Goal: Information Seeking & Learning: Learn about a topic

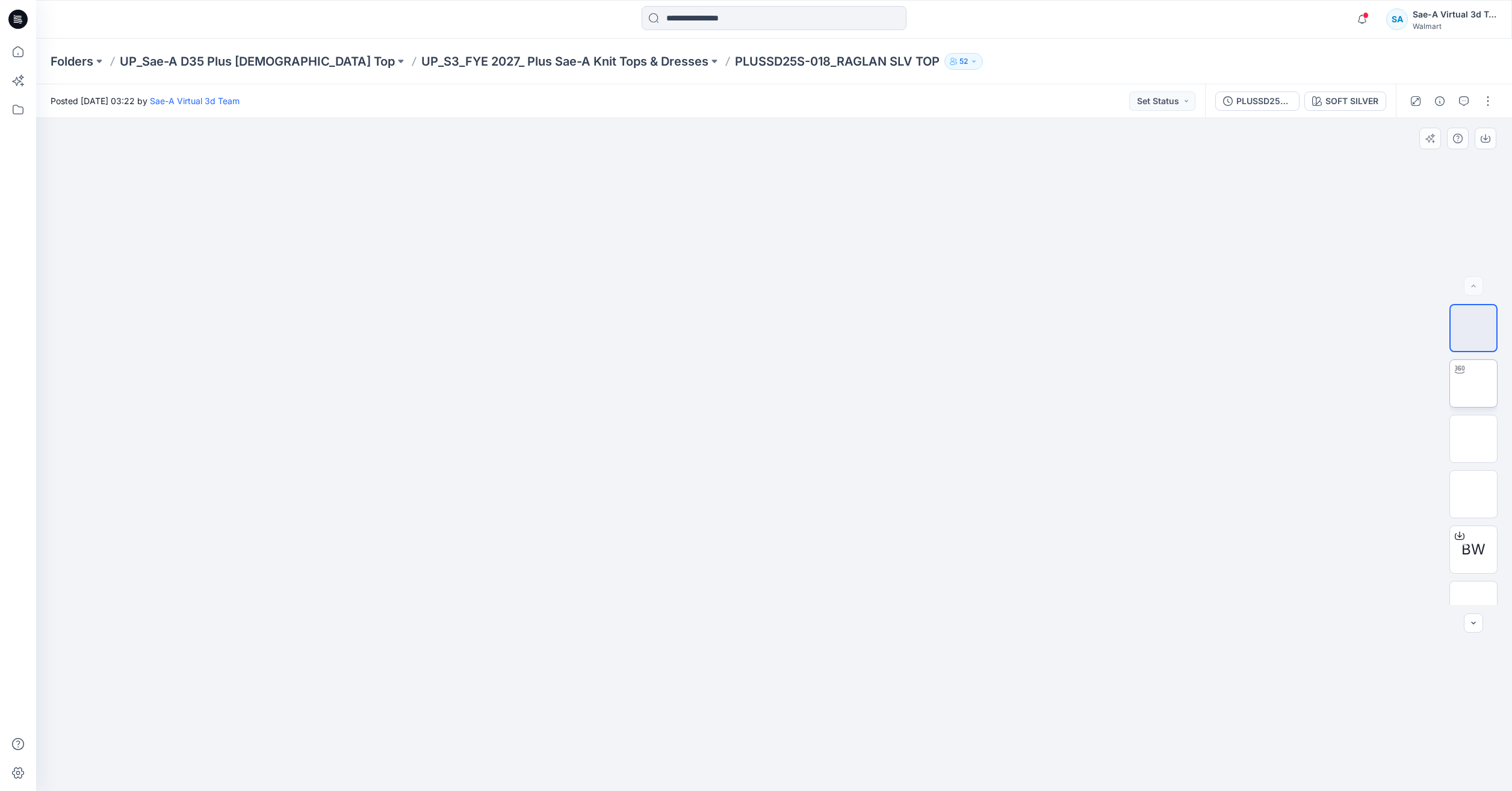
click at [1473, 384] on img at bounding box center [1473, 384] width 0 height 0
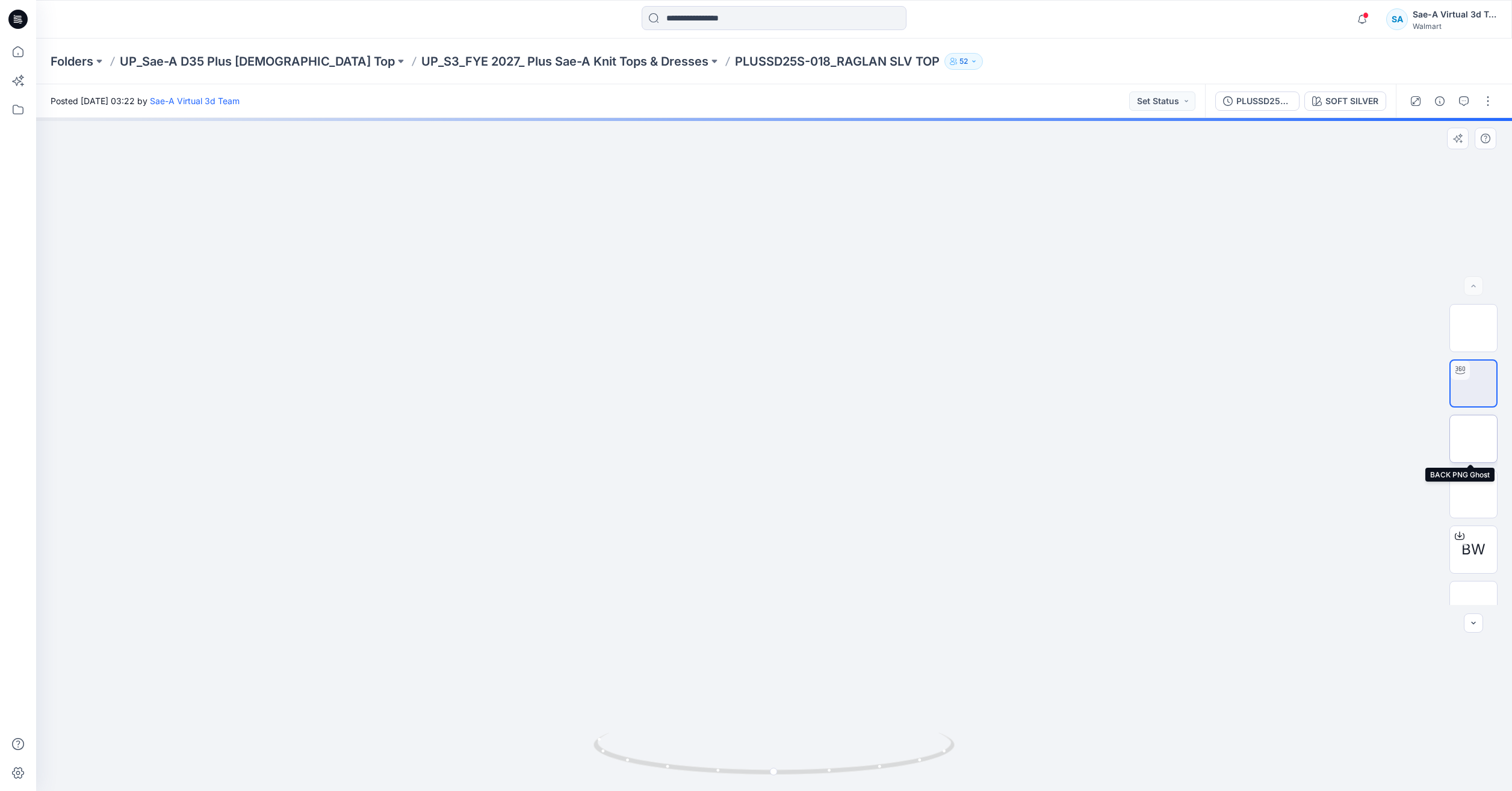
click at [1473, 439] on img at bounding box center [1473, 439] width 0 height 0
click at [1473, 494] on img at bounding box center [1473, 494] width 0 height 0
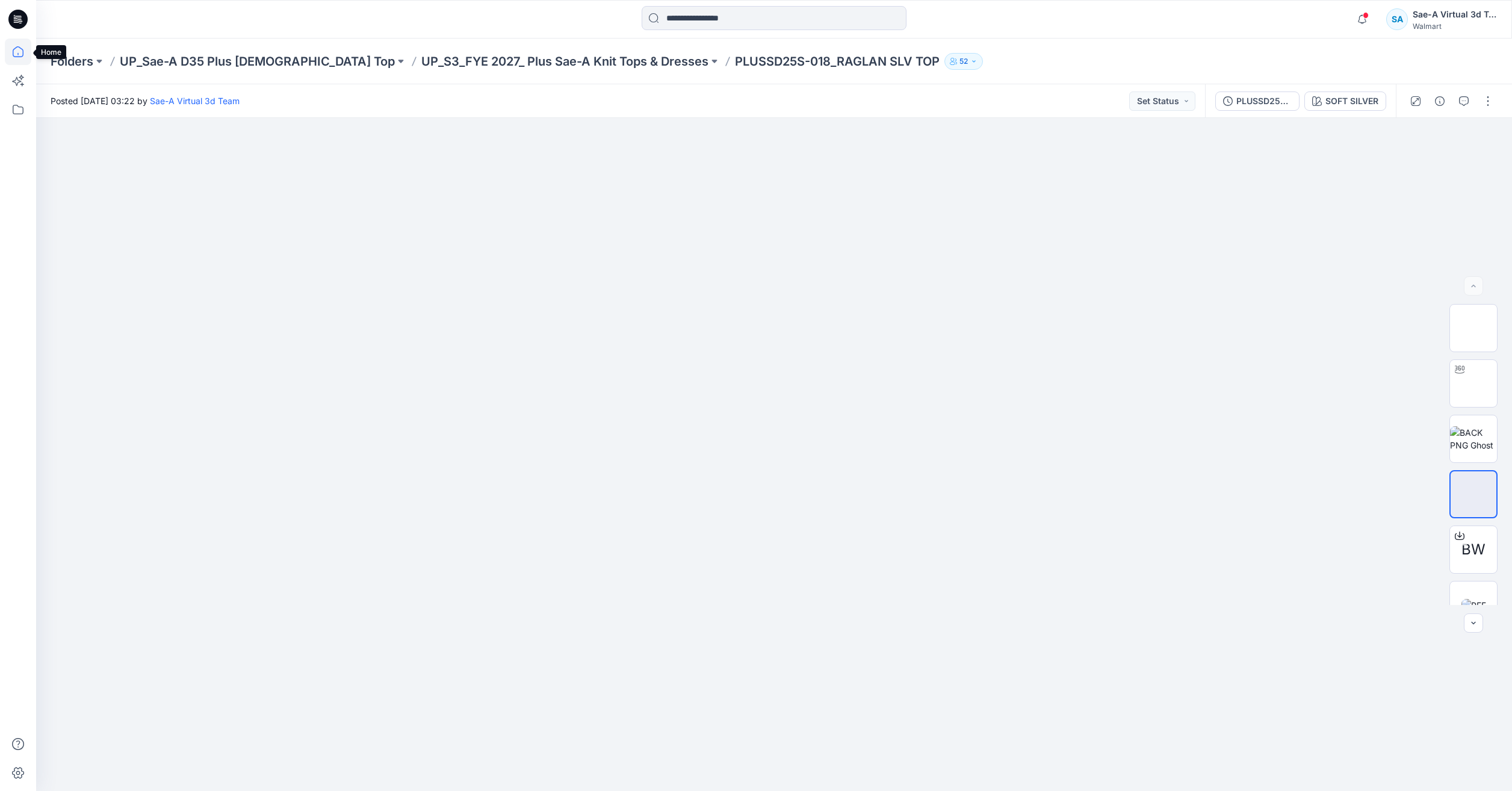
click at [13, 52] on icon at bounding box center [18, 52] width 27 height 27
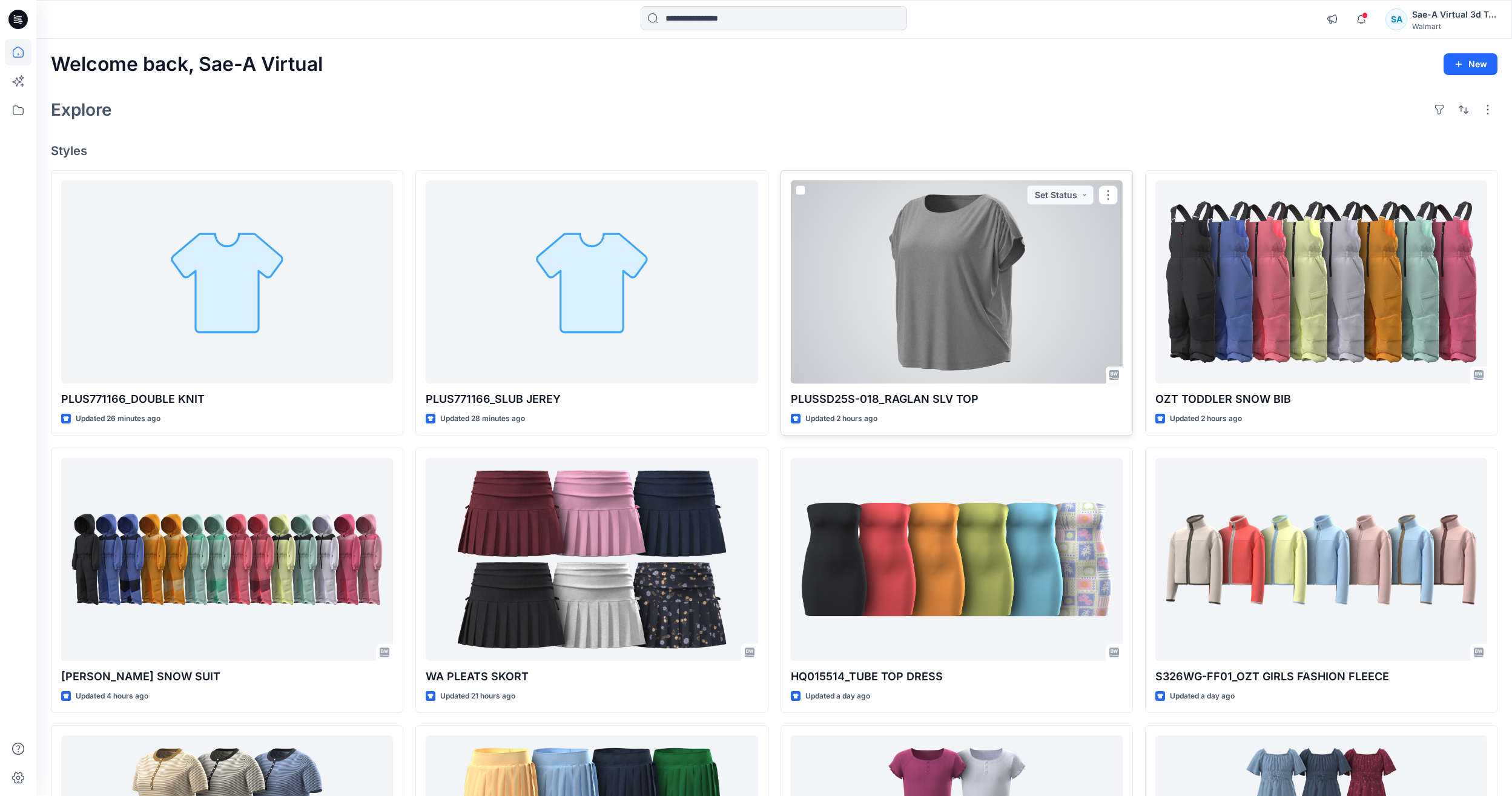
click at [1024, 345] on div at bounding box center [956, 282] width 332 height 203
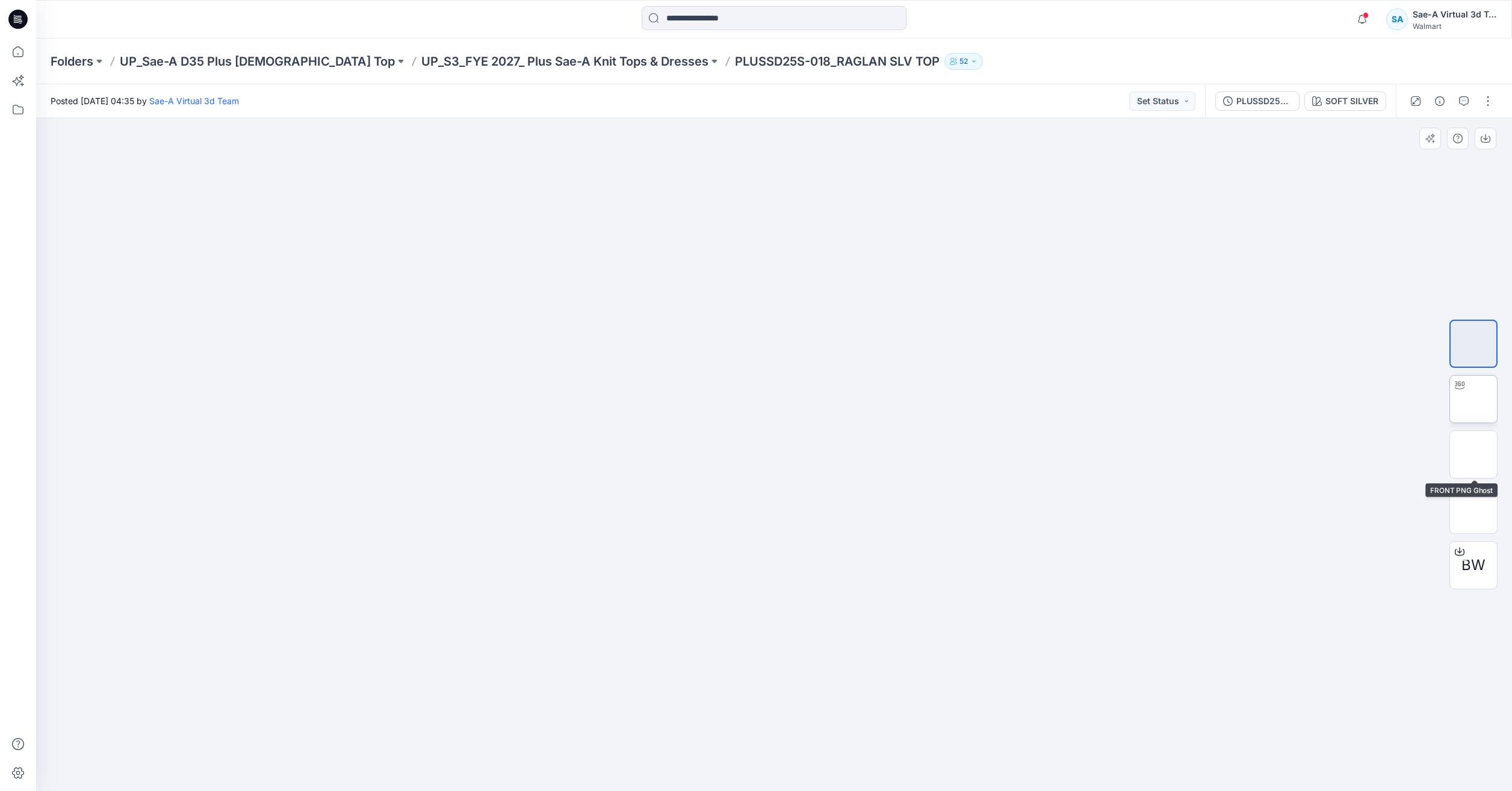
click at [1473, 399] on img at bounding box center [1473, 399] width 0 height 0
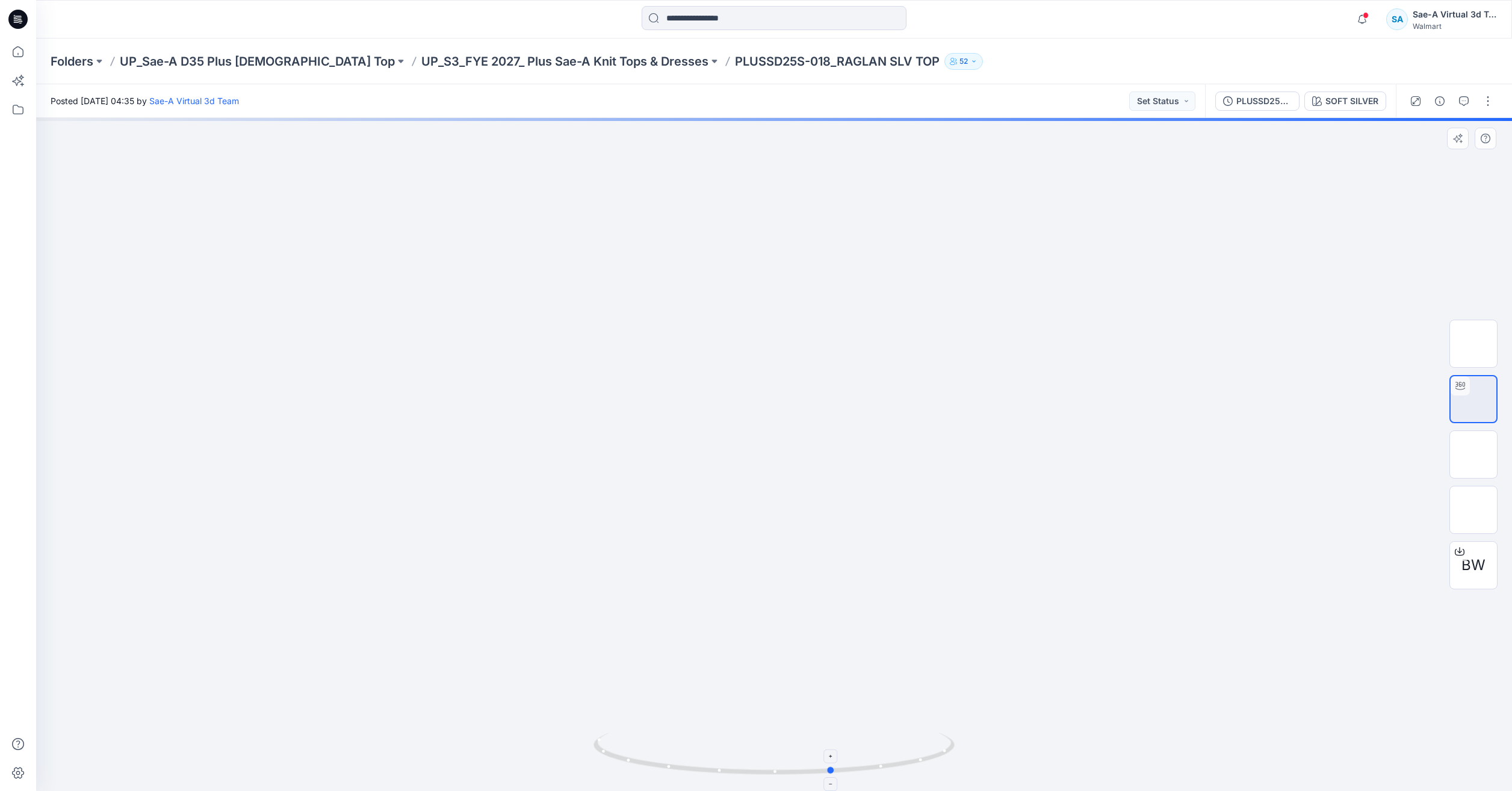
drag, startPoint x: 941, startPoint y: 775, endPoint x: 651, endPoint y: 739, distance: 292.2
click at [651, 739] on icon at bounding box center [775, 755] width 364 height 45
click at [1458, 95] on button "button" at bounding box center [1464, 101] width 19 height 19
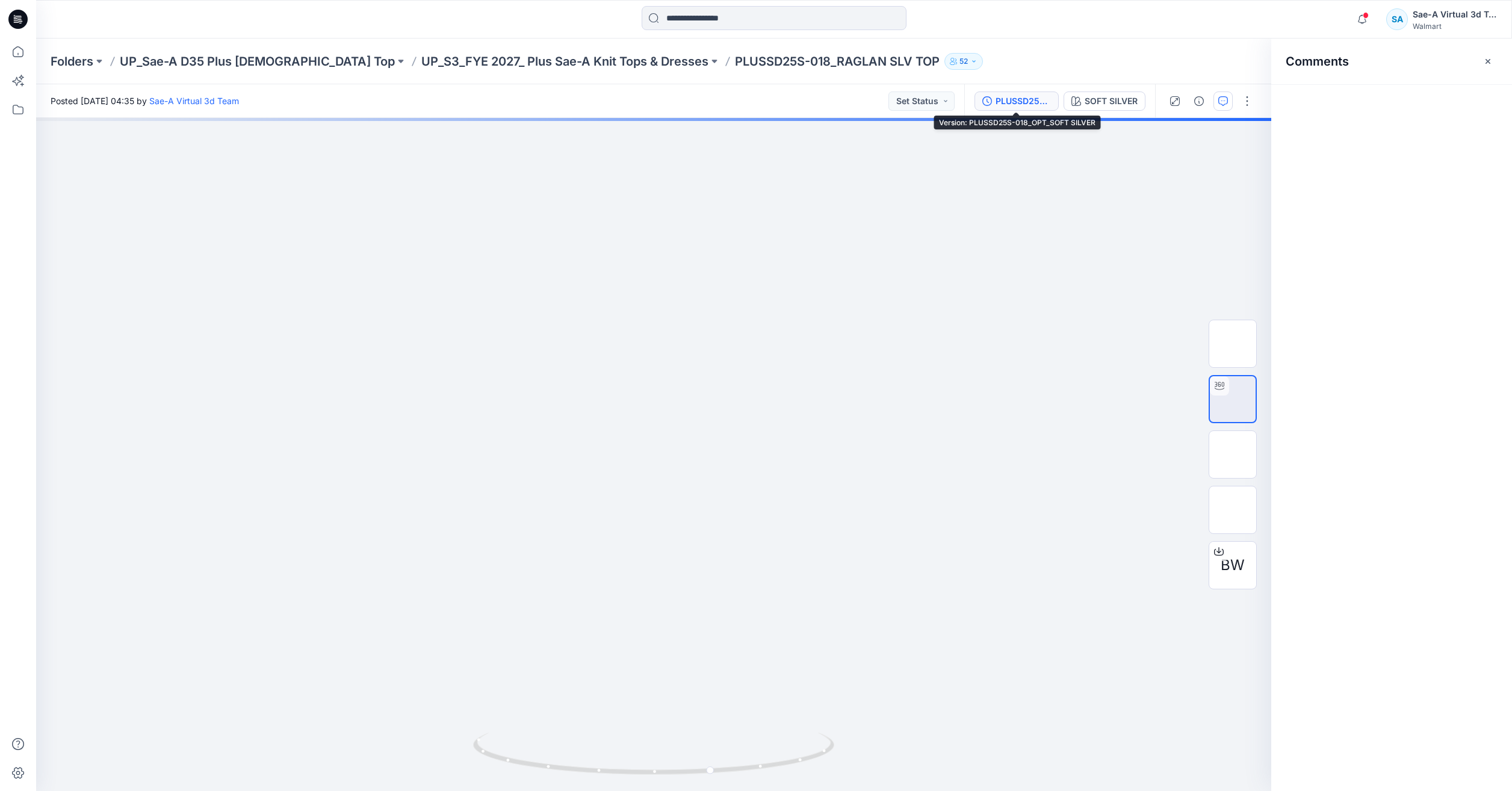
click at [1051, 102] on button "PLUSSD25S-018_OPT_SOFT SILVER" at bounding box center [1017, 101] width 84 height 19
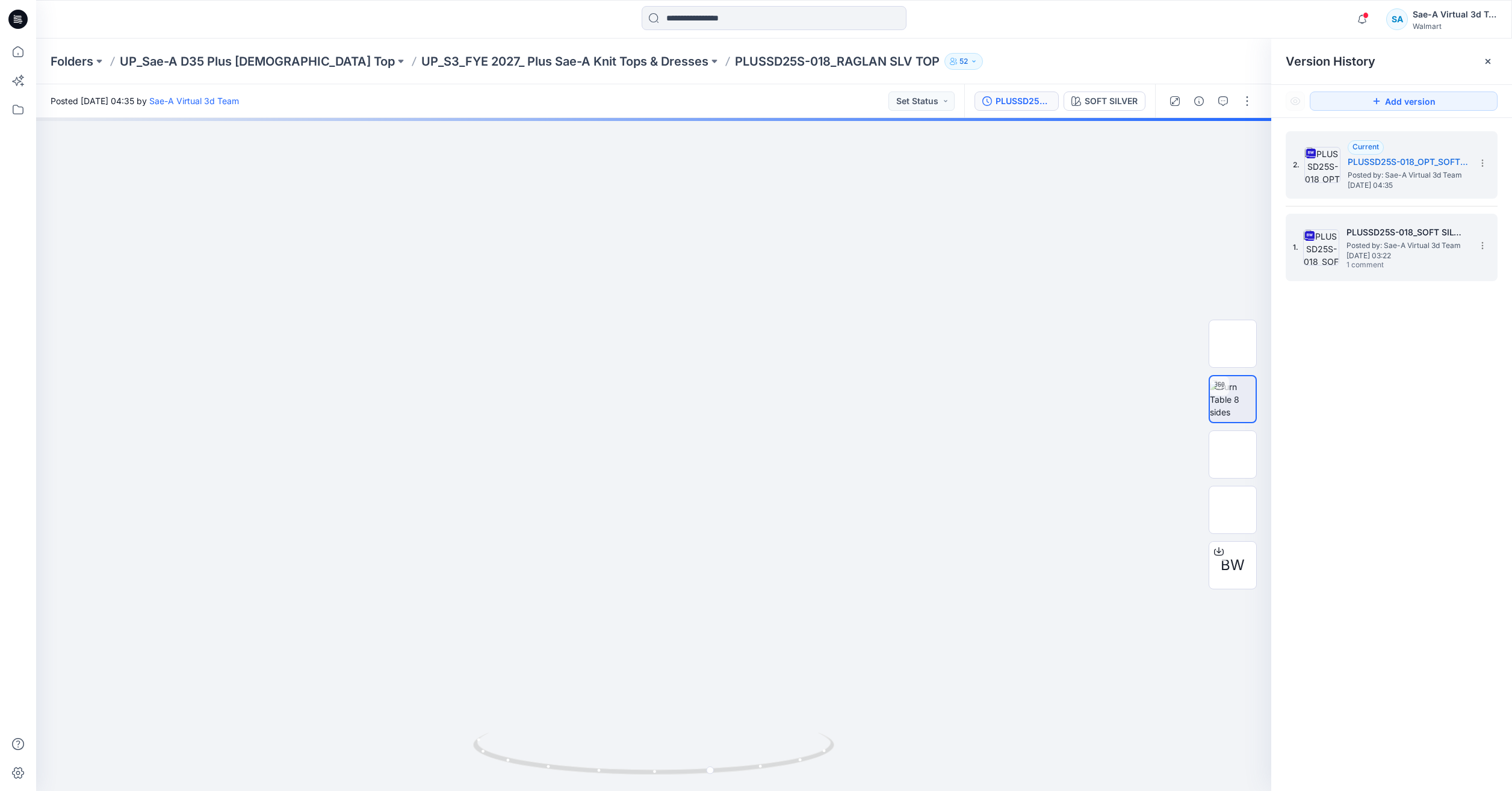
click at [1409, 252] on span "Wednesday, October 01, 2025 03:22" at bounding box center [1407, 256] width 120 height 8
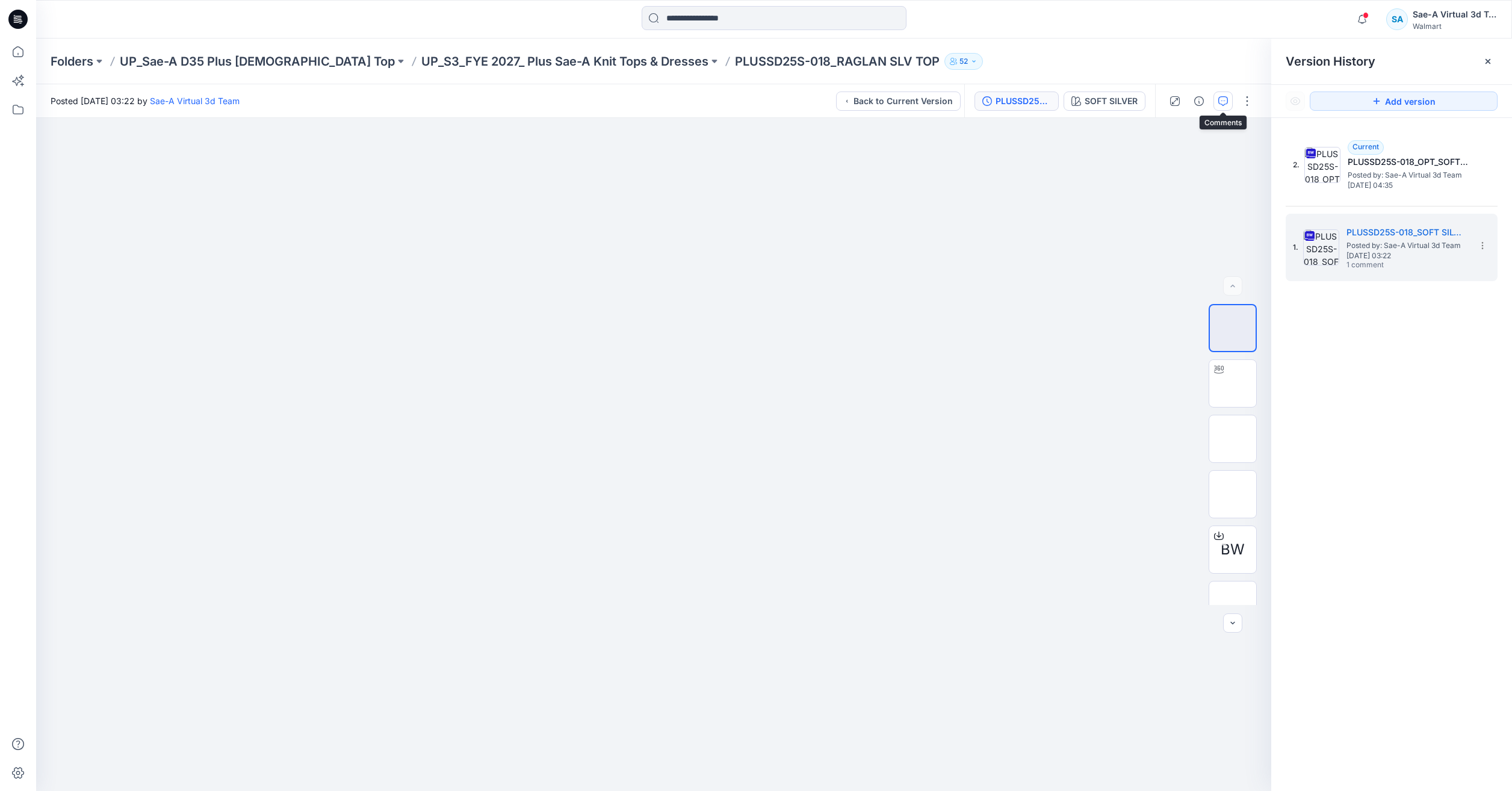
click at [1220, 103] on icon "button" at bounding box center [1223, 101] width 10 height 10
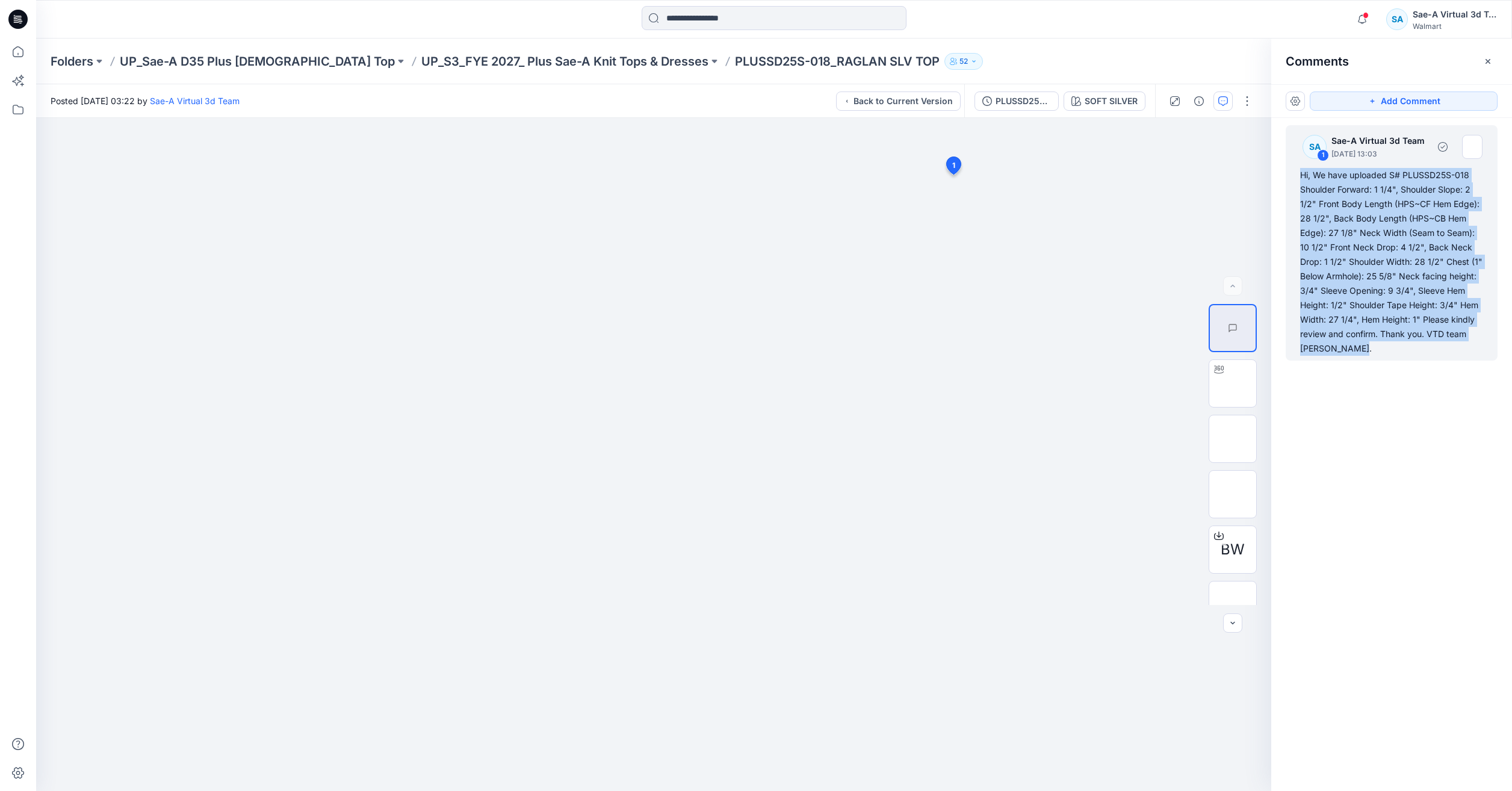
drag, startPoint x: 1373, startPoint y: 353, endPoint x: 1297, endPoint y: 182, distance: 187.1
click at [1297, 182] on div "SA 1 Sae-A Virtual 3d Team October 01, 2025 13:03 Hi, We have uploaded S# PLUSS…" at bounding box center [1392, 243] width 212 height 235
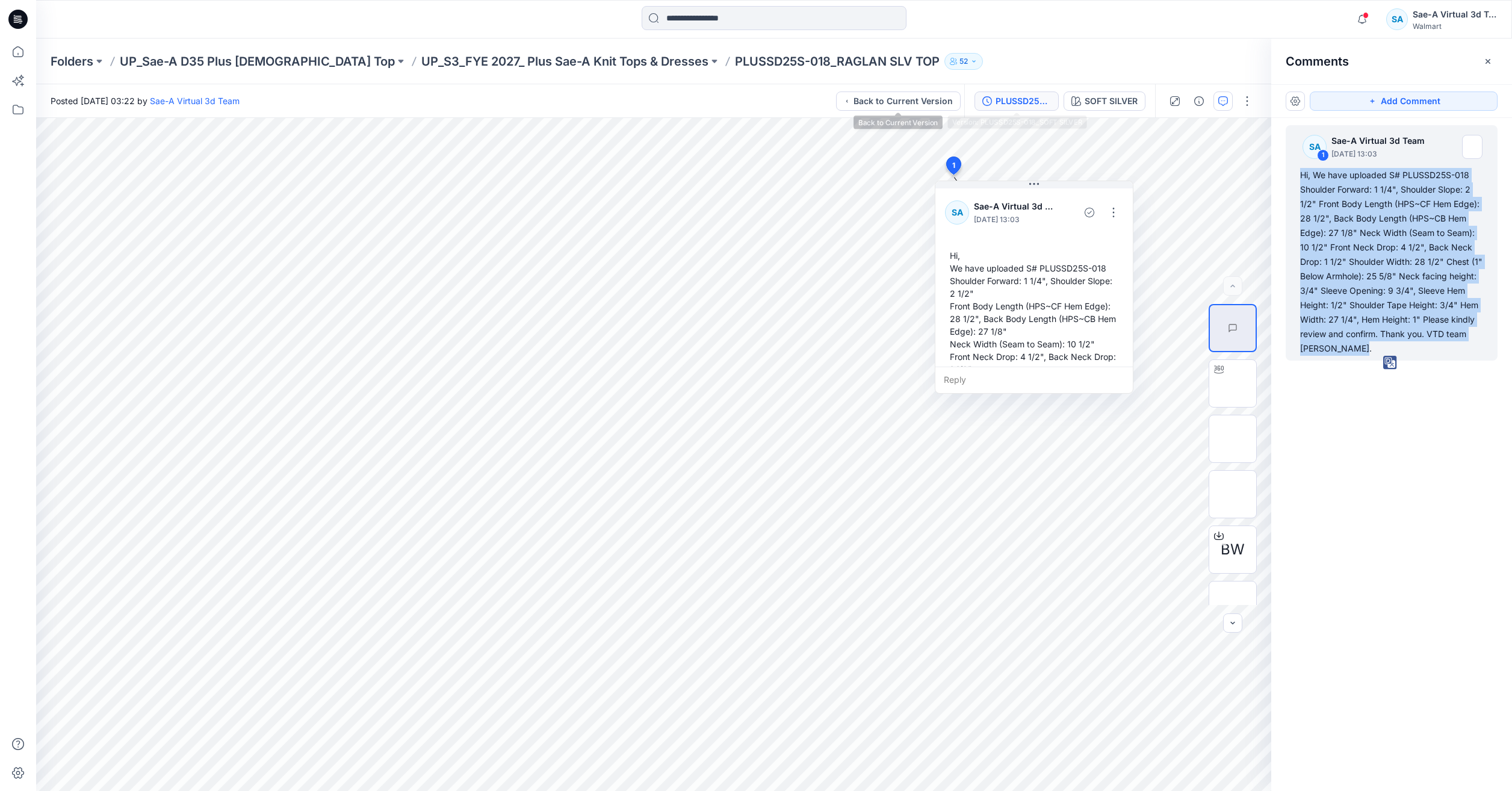
click at [1022, 99] on div "PLUSSD25S-018_SOFT SILVER" at bounding box center [1023, 101] width 55 height 13
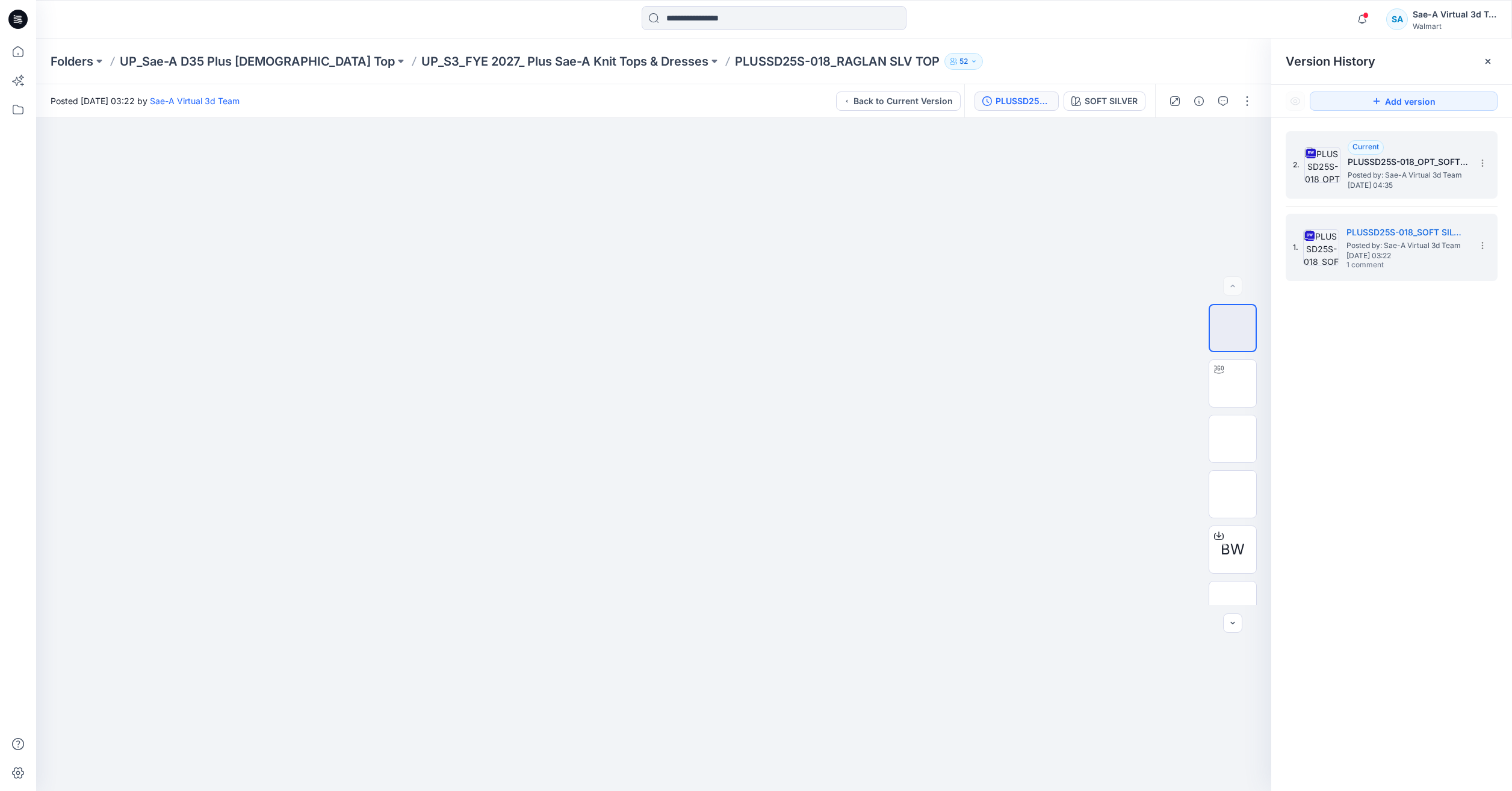
click at [1416, 177] on span "Posted by: Sae-A Virtual 3d Team" at bounding box center [1408, 175] width 120 height 12
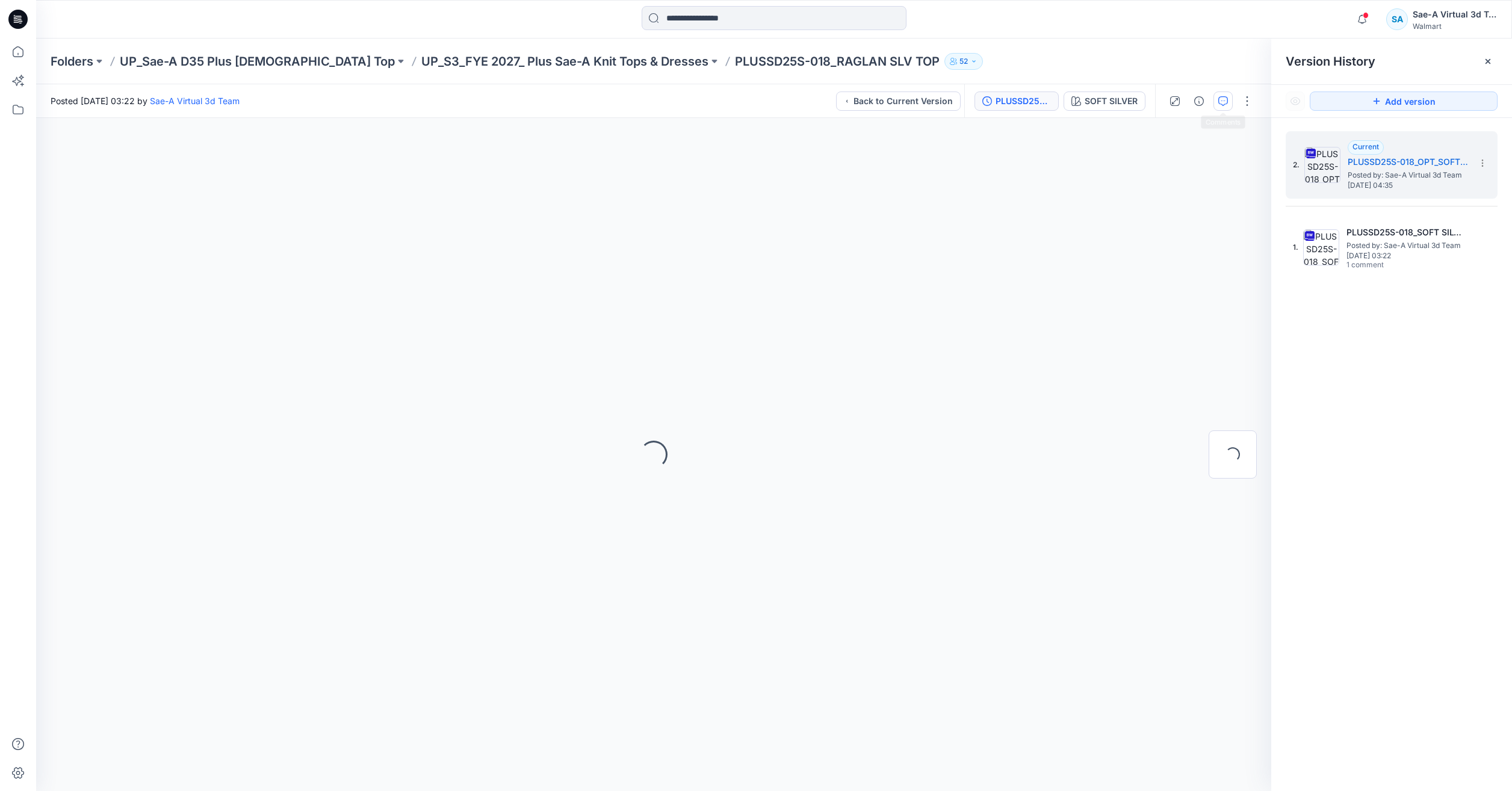
click at [1214, 99] on button "button" at bounding box center [1223, 101] width 19 height 19
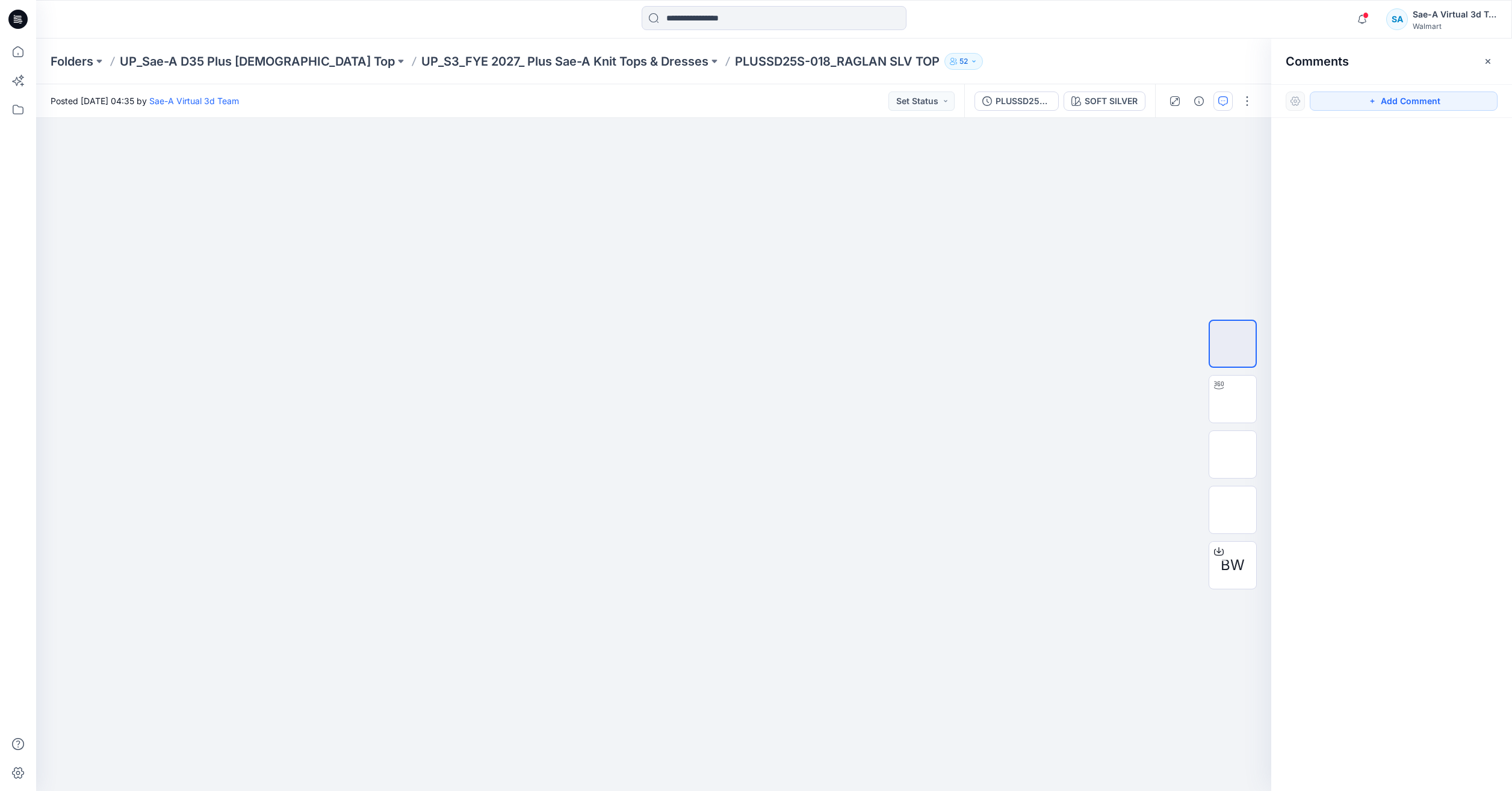
click at [1407, 112] on div "Add Comment" at bounding box center [1392, 101] width 241 height 34
click at [898, 175] on div at bounding box center [654, 454] width 1235 height 673
click at [1442, 103] on button "Add Comment" at bounding box center [1404, 101] width 188 height 19
click at [936, 239] on div "1" at bounding box center [654, 454] width 1235 height 673
click at [992, 269] on textarea at bounding box center [1017, 274] width 197 height 48
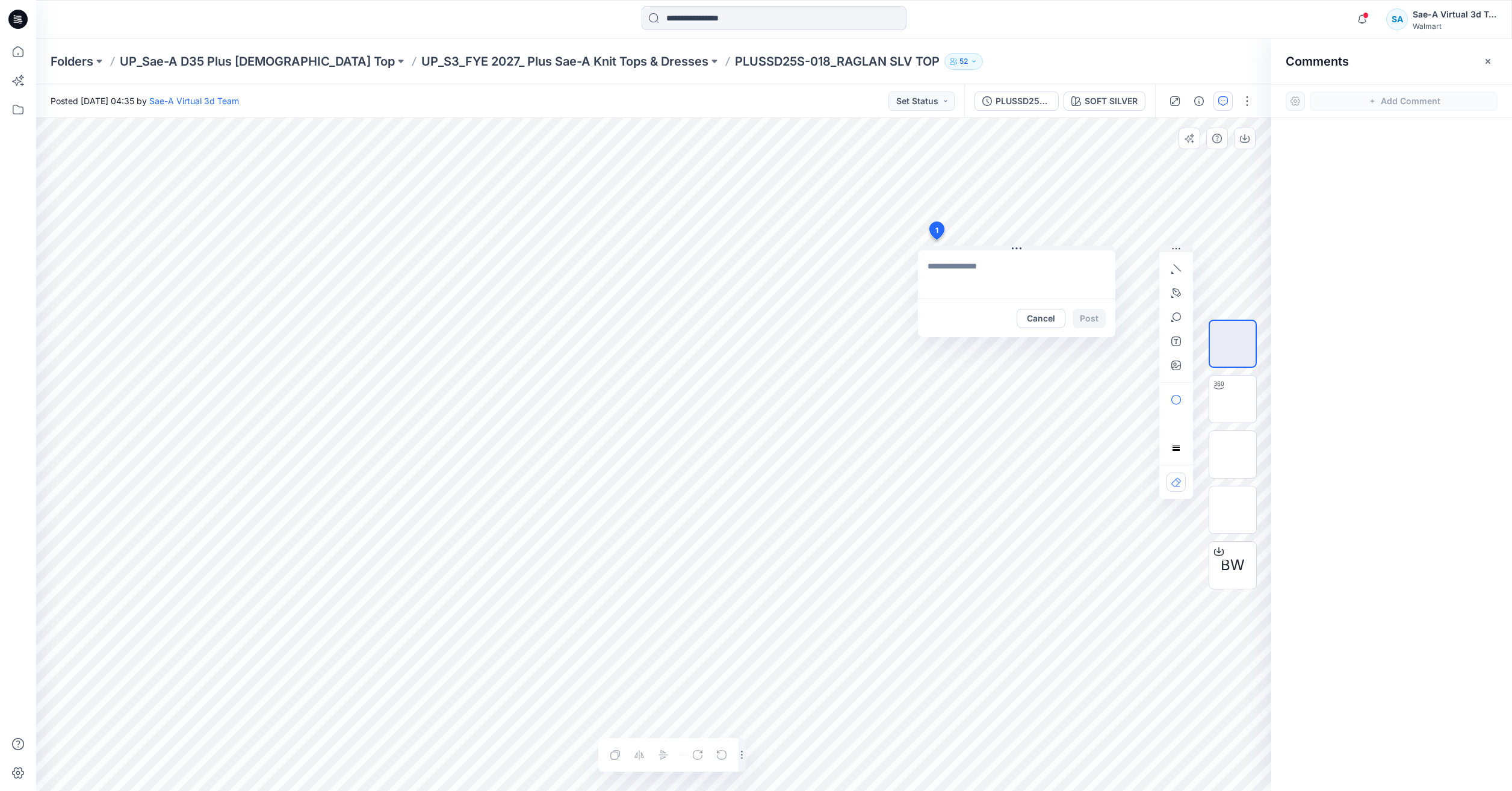
paste textarea "**********"
drag, startPoint x: 1096, startPoint y: 280, endPoint x: 1086, endPoint y: 280, distance: 10.0
click at [1086, 280] on textarea "**********" at bounding box center [1017, 274] width 197 height 48
click at [974, 274] on textarea "**********" at bounding box center [1017, 274] width 197 height 48
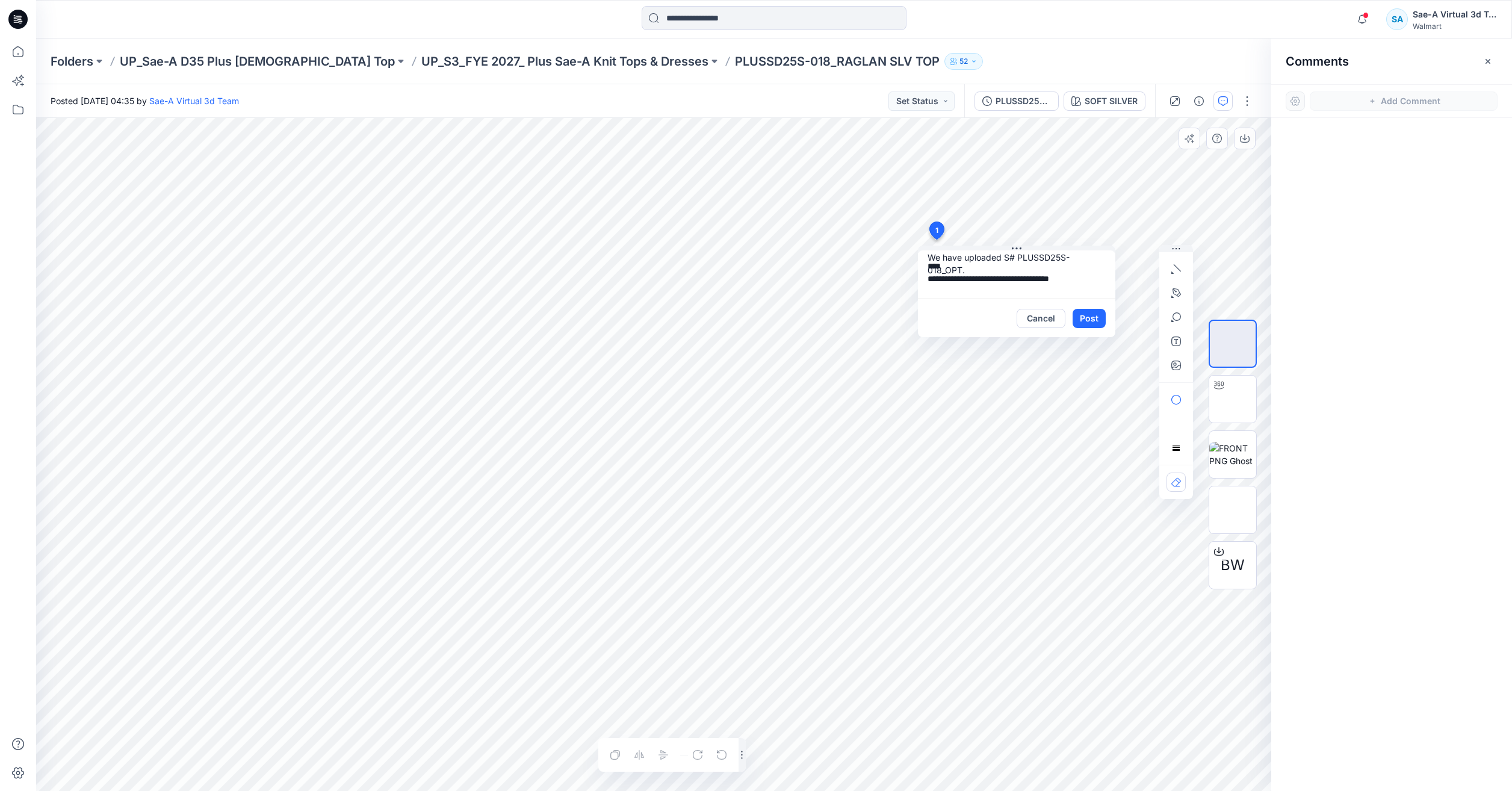
paste textarea "**********"
type textarea "**********"
click at [1103, 318] on button "Post" at bounding box center [1089, 318] width 33 height 19
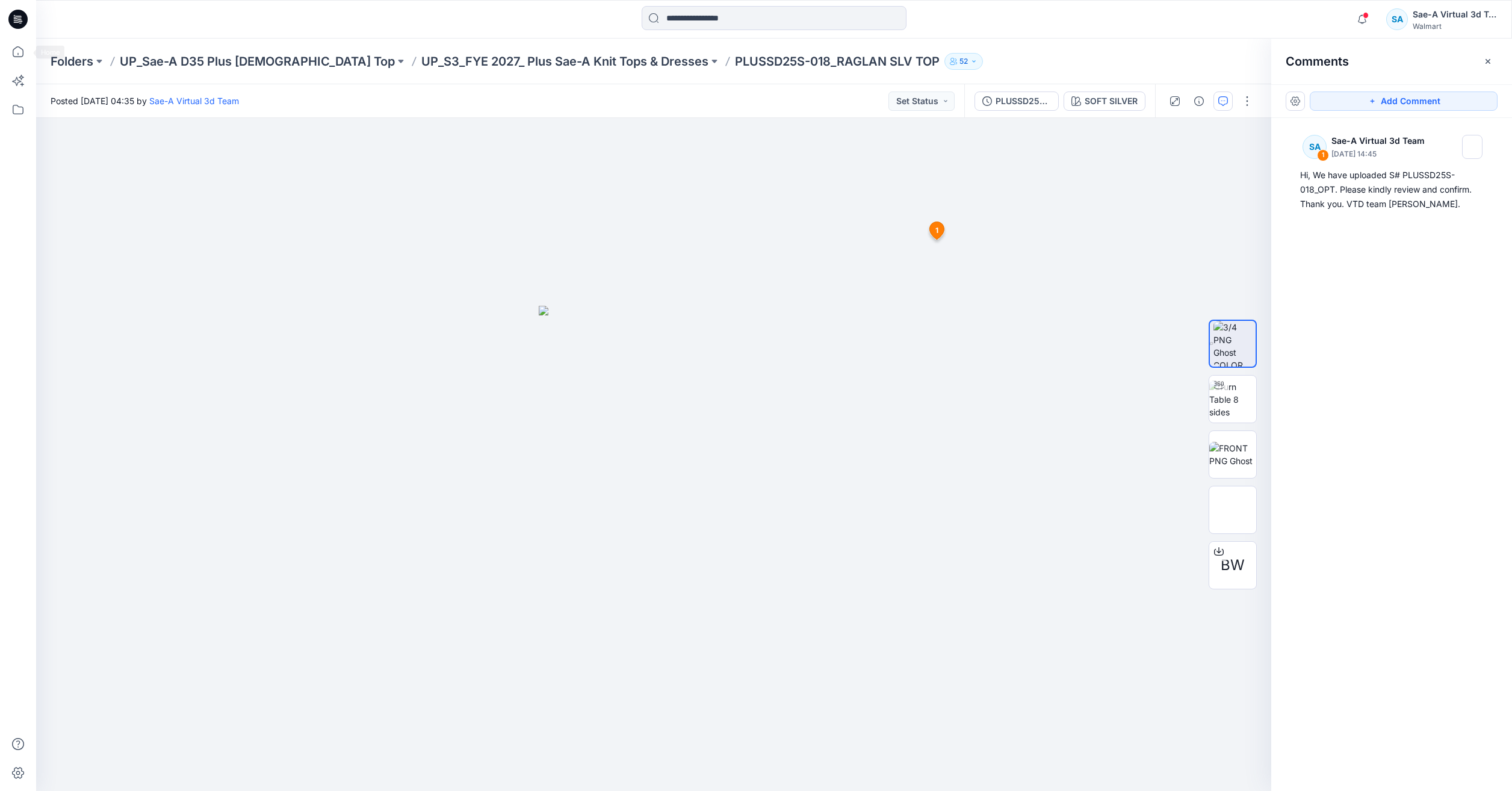
drag, startPoint x: 12, startPoint y: 54, endPoint x: 73, endPoint y: 27, distance: 66.7
click at [12, 54] on icon at bounding box center [18, 52] width 27 height 27
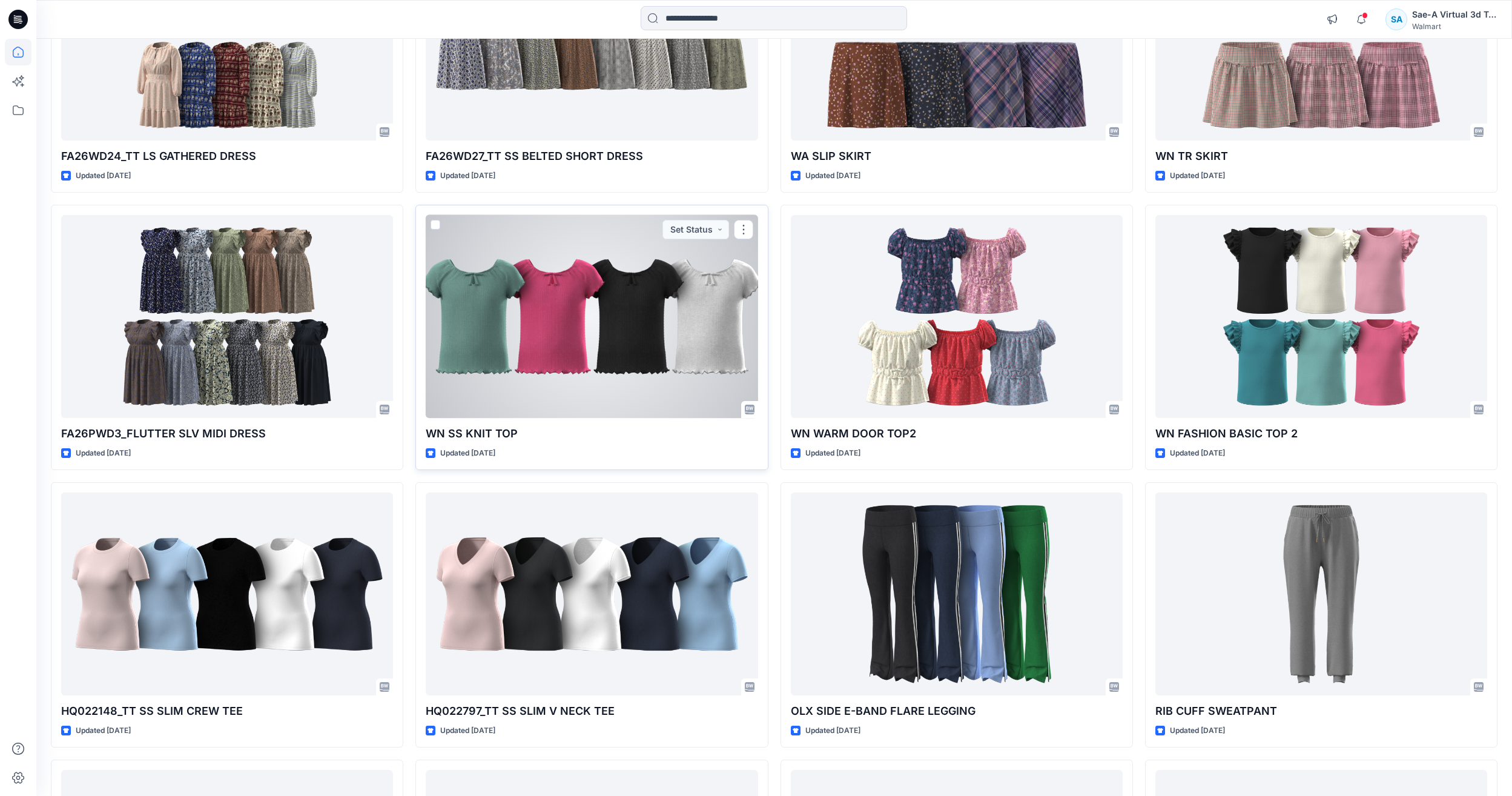
scroll to position [1917, 0]
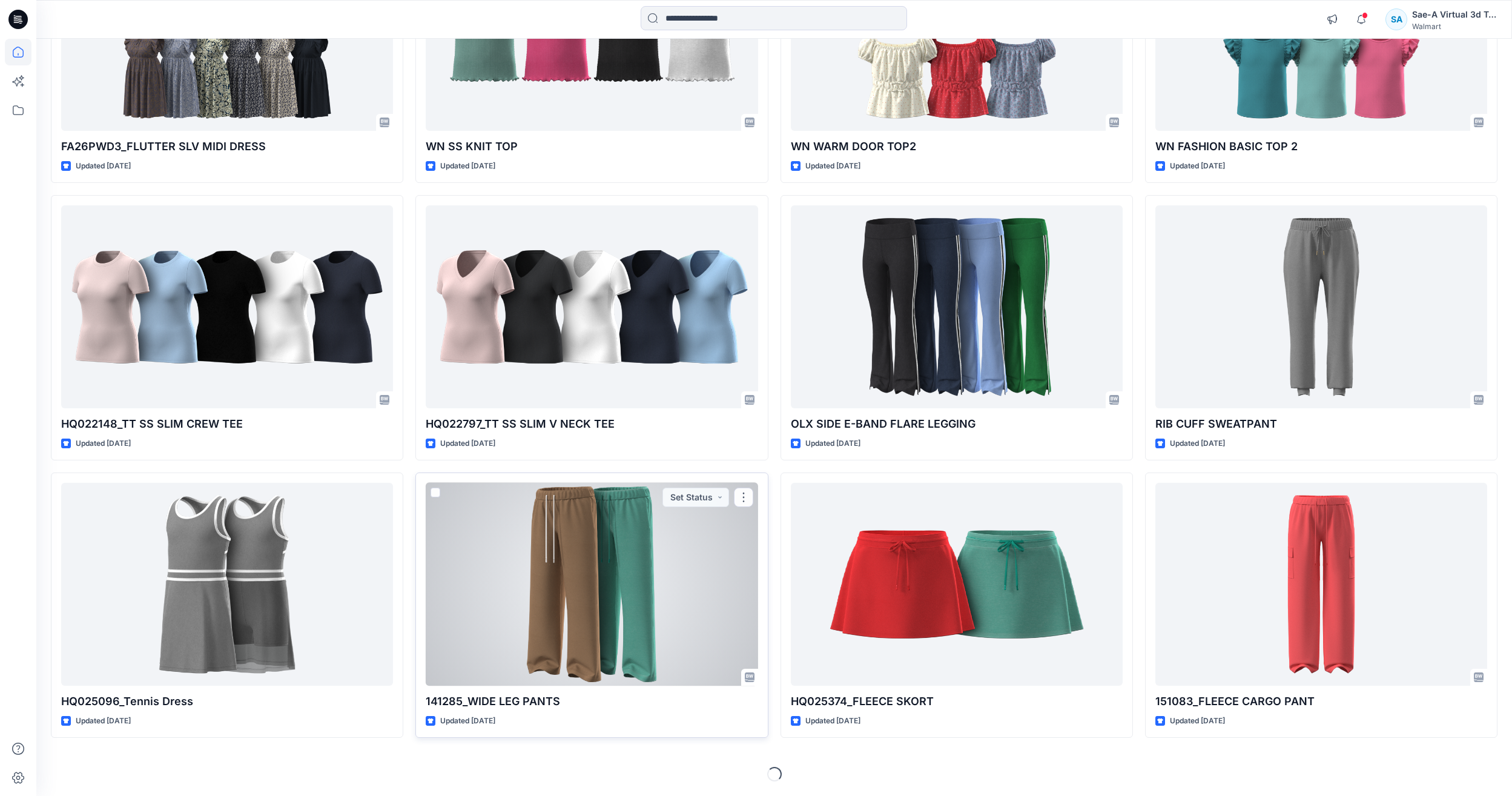
click at [614, 582] on div at bounding box center [591, 584] width 332 height 203
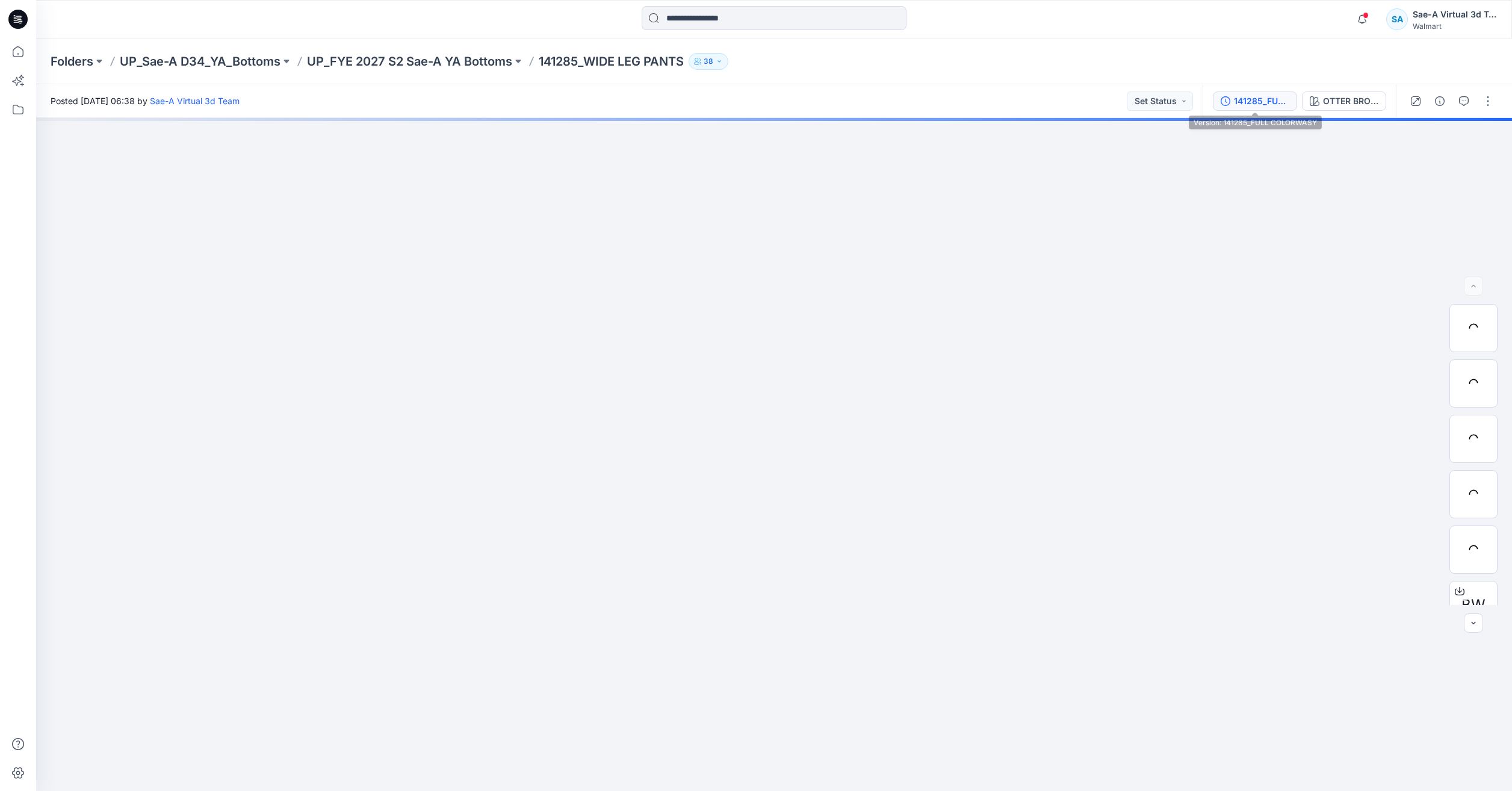
click at [1271, 102] on div "141285_FULL COLORWASY" at bounding box center [1261, 101] width 55 height 13
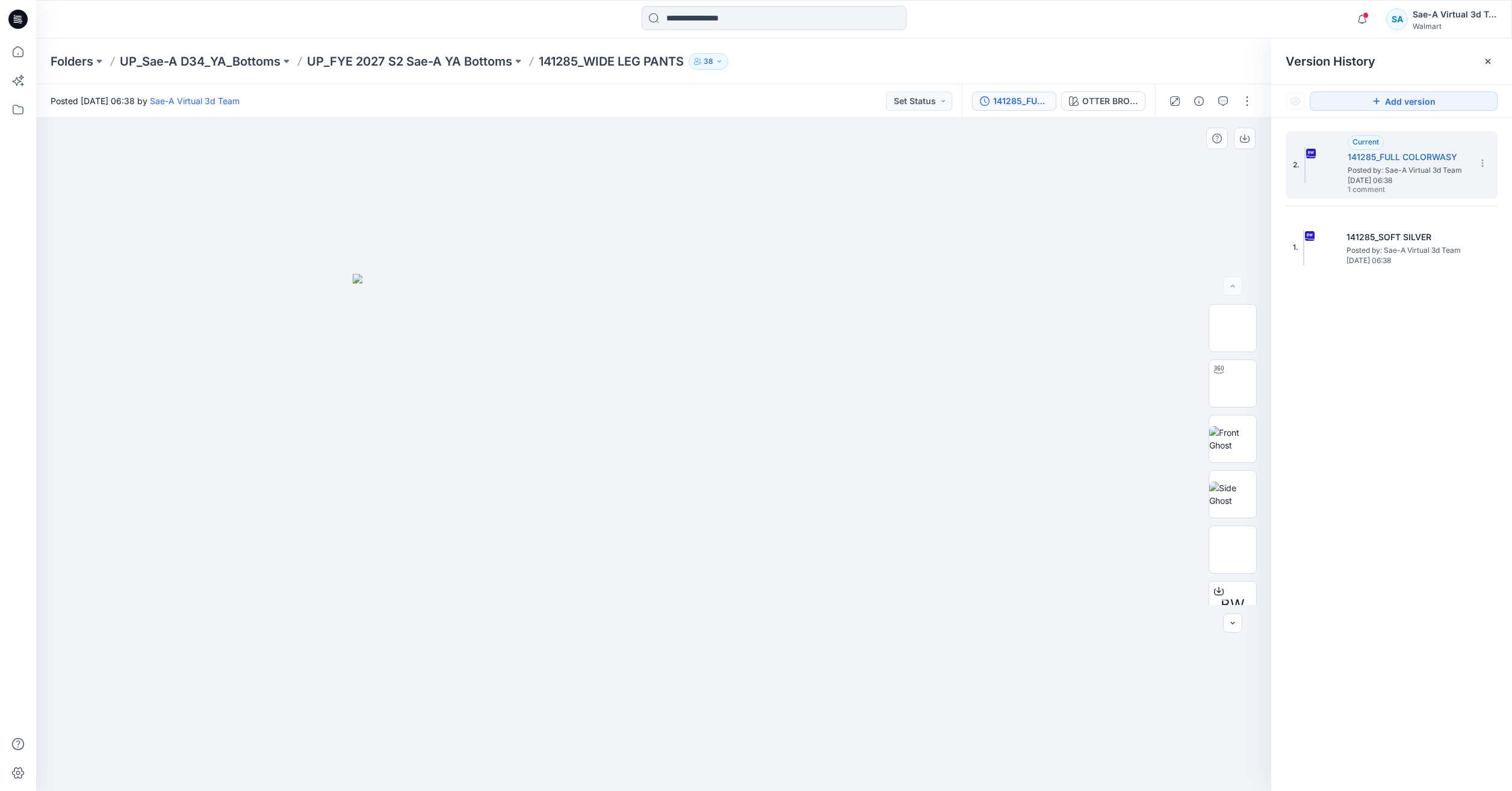
click at [709, 218] on div at bounding box center [654, 454] width 1235 height 673
click at [7, 54] on icon at bounding box center [18, 52] width 27 height 27
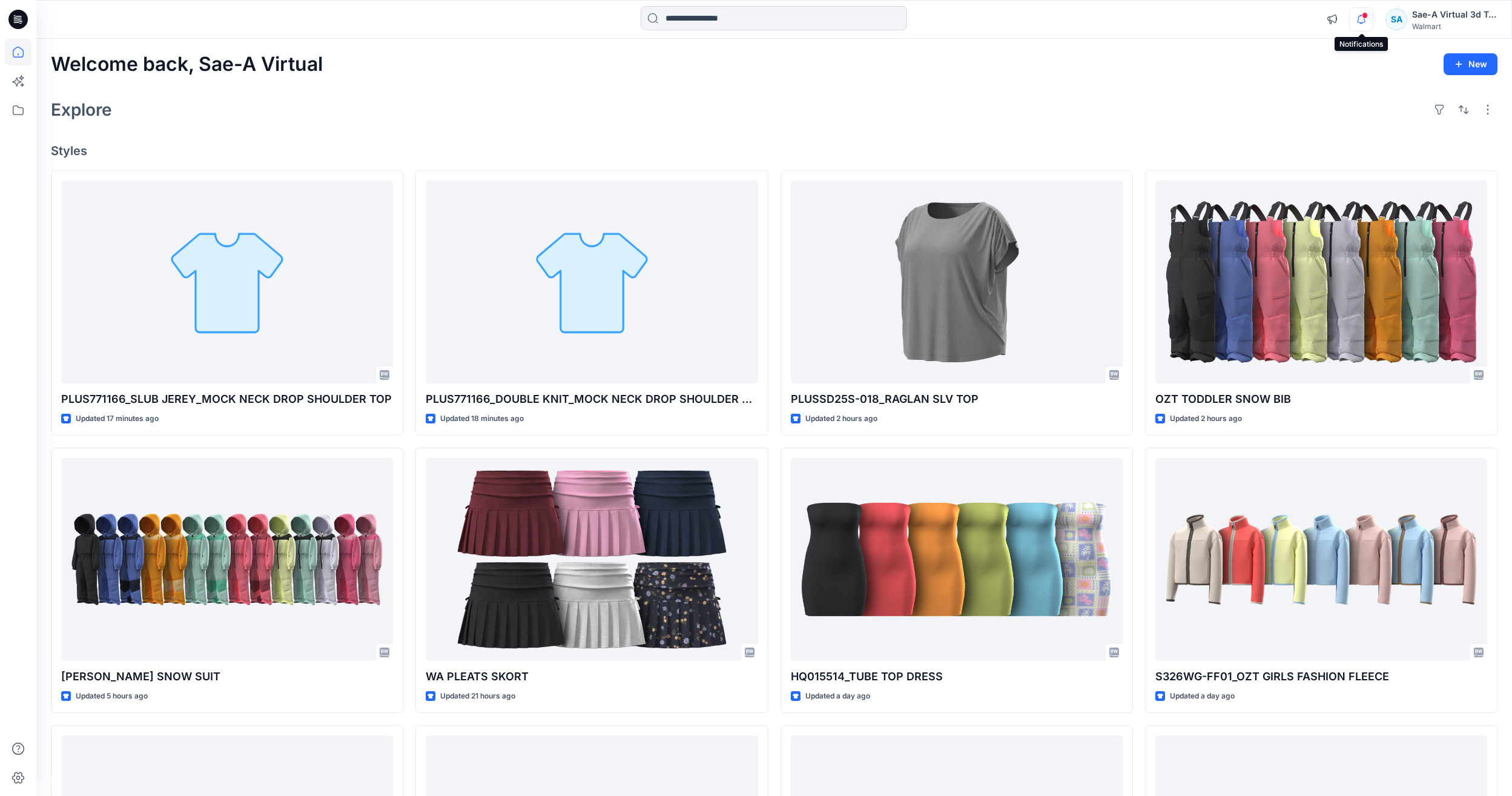
click at [1366, 25] on icon "button" at bounding box center [1361, 19] width 23 height 24
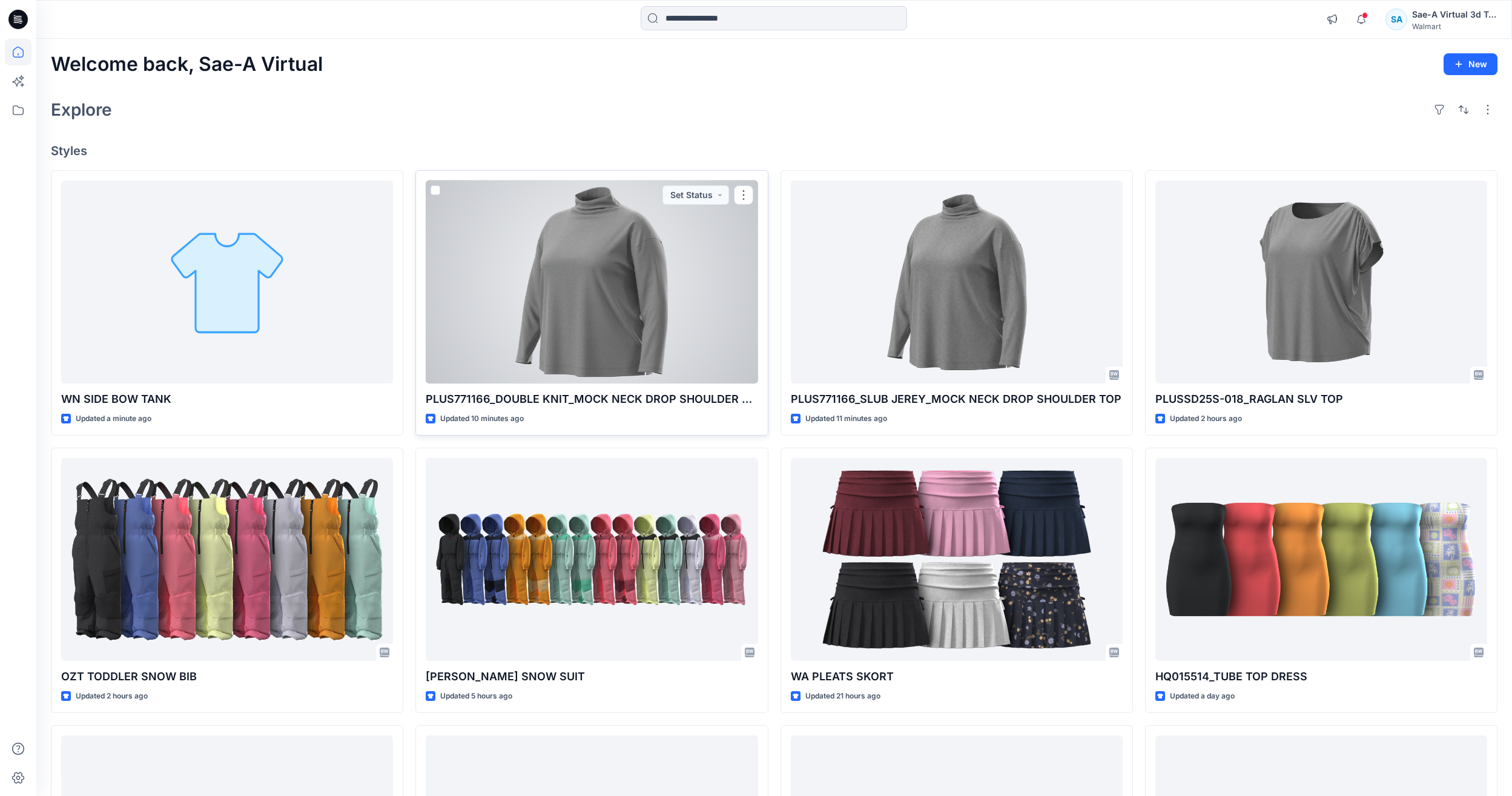
click at [694, 335] on div at bounding box center [591, 282] width 332 height 203
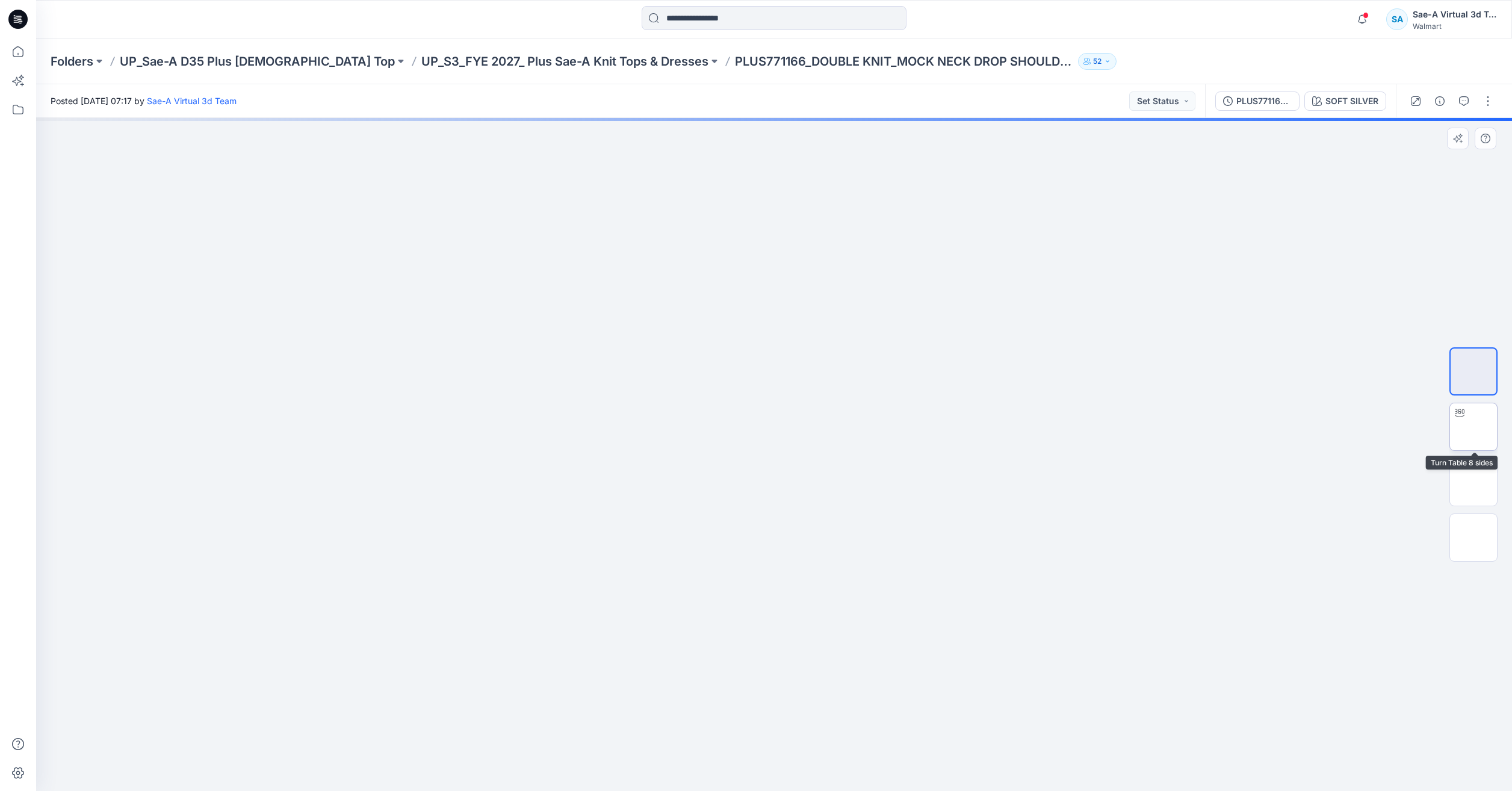
click at [1473, 426] on img at bounding box center [1473, 426] width 0 height 0
drag, startPoint x: 847, startPoint y: 684, endPoint x: 854, endPoint y: 636, distance: 48.5
drag, startPoint x: 922, startPoint y: 764, endPoint x: 993, endPoint y: 796, distance: 77.9
click at [993, 790] on html "Notifications Your style PLUS771166_SLUB JEREY_MOCK NECK DROP SHOULDER TOP is r…" at bounding box center [756, 395] width 1512 height 791
click at [1481, 487] on img at bounding box center [1473, 482] width 47 height 25
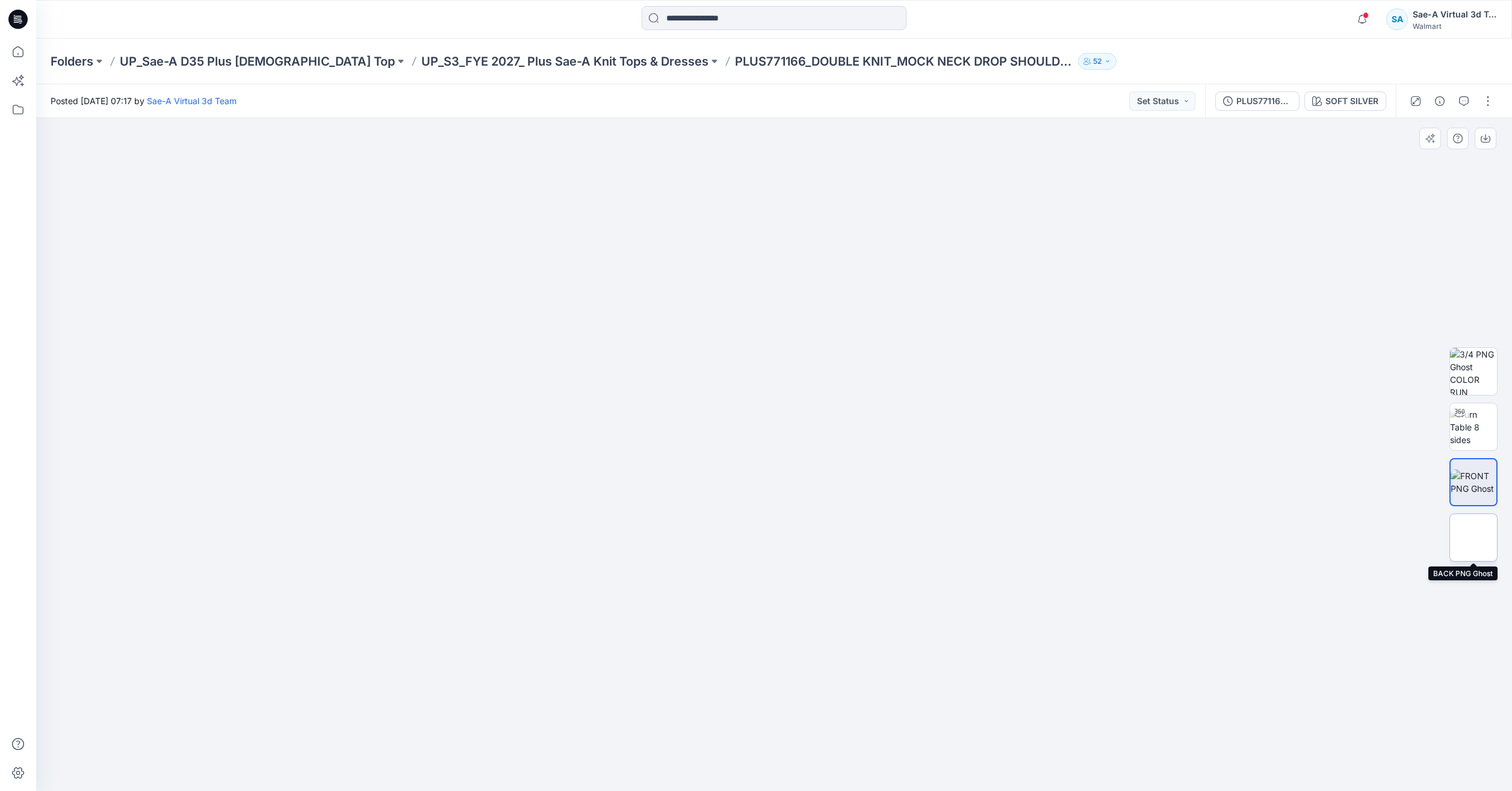
click at [1473, 537] on img at bounding box center [1473, 537] width 0 height 0
click at [575, 57] on p "UP_S3_FYE 2027_ Plus Sae-A Knit Tops & Dresses" at bounding box center [565, 61] width 287 height 17
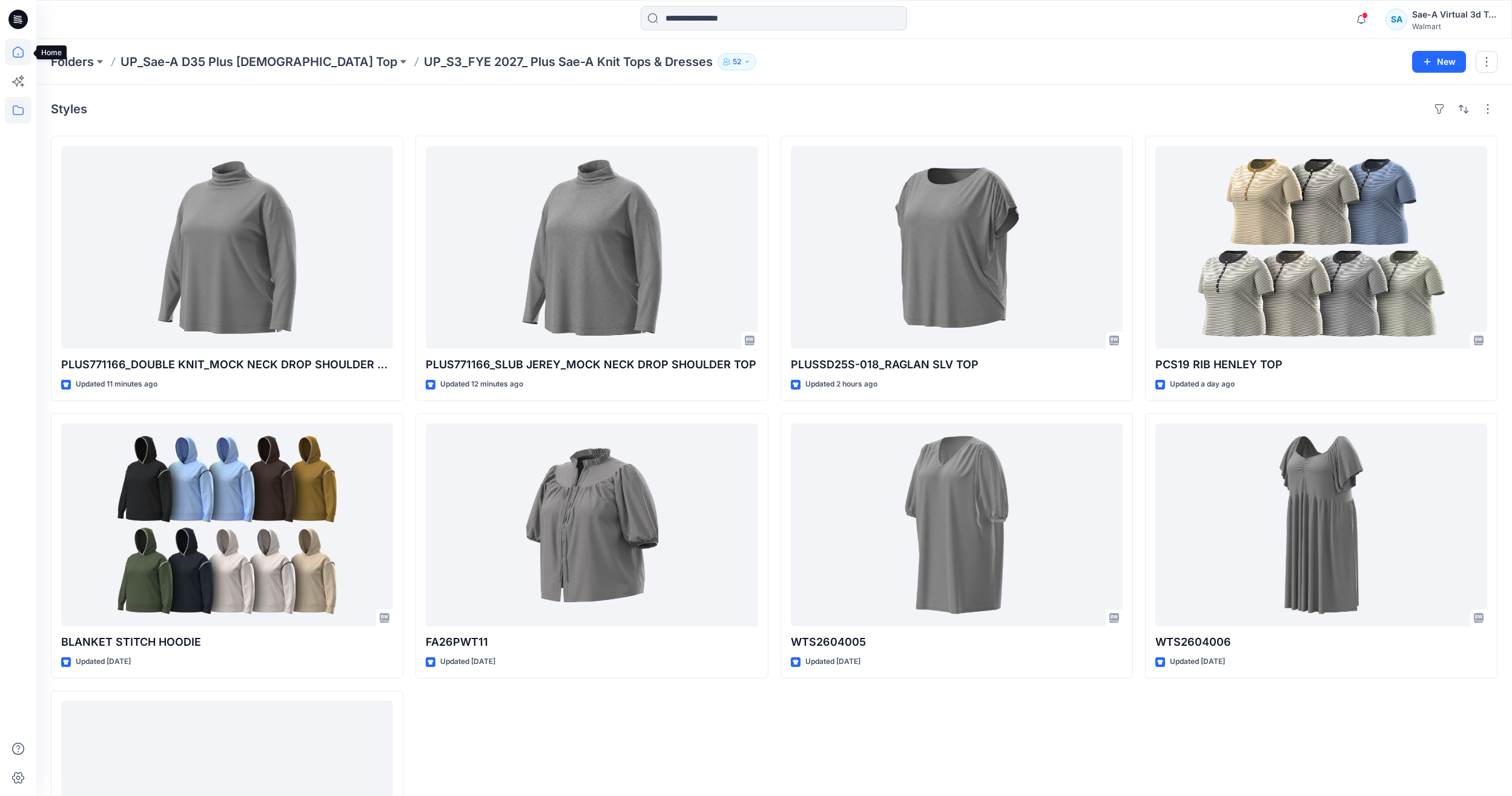
click at [19, 62] on icon at bounding box center [18, 52] width 27 height 27
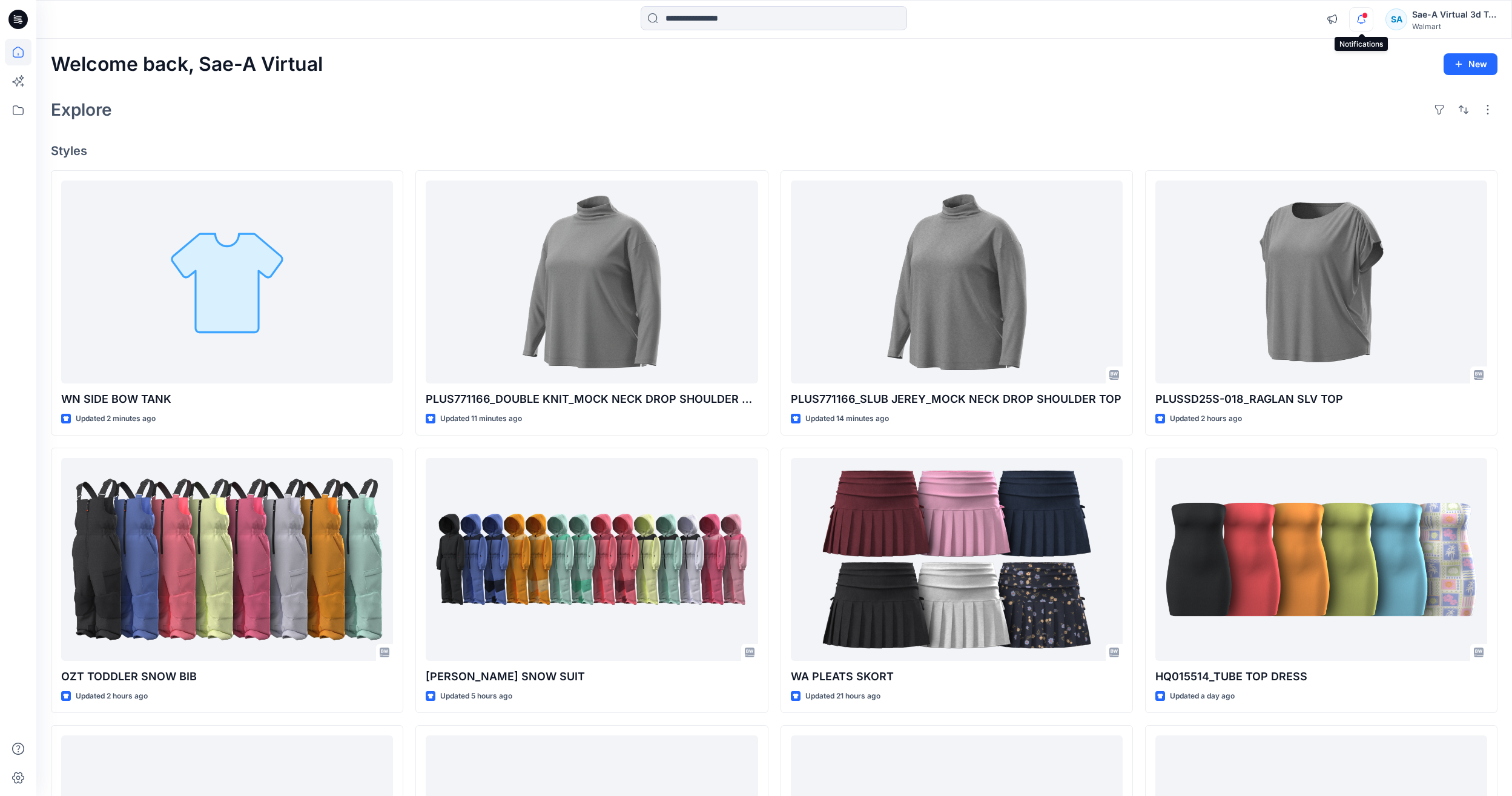
click at [1361, 10] on icon "button" at bounding box center [1361, 19] width 23 height 24
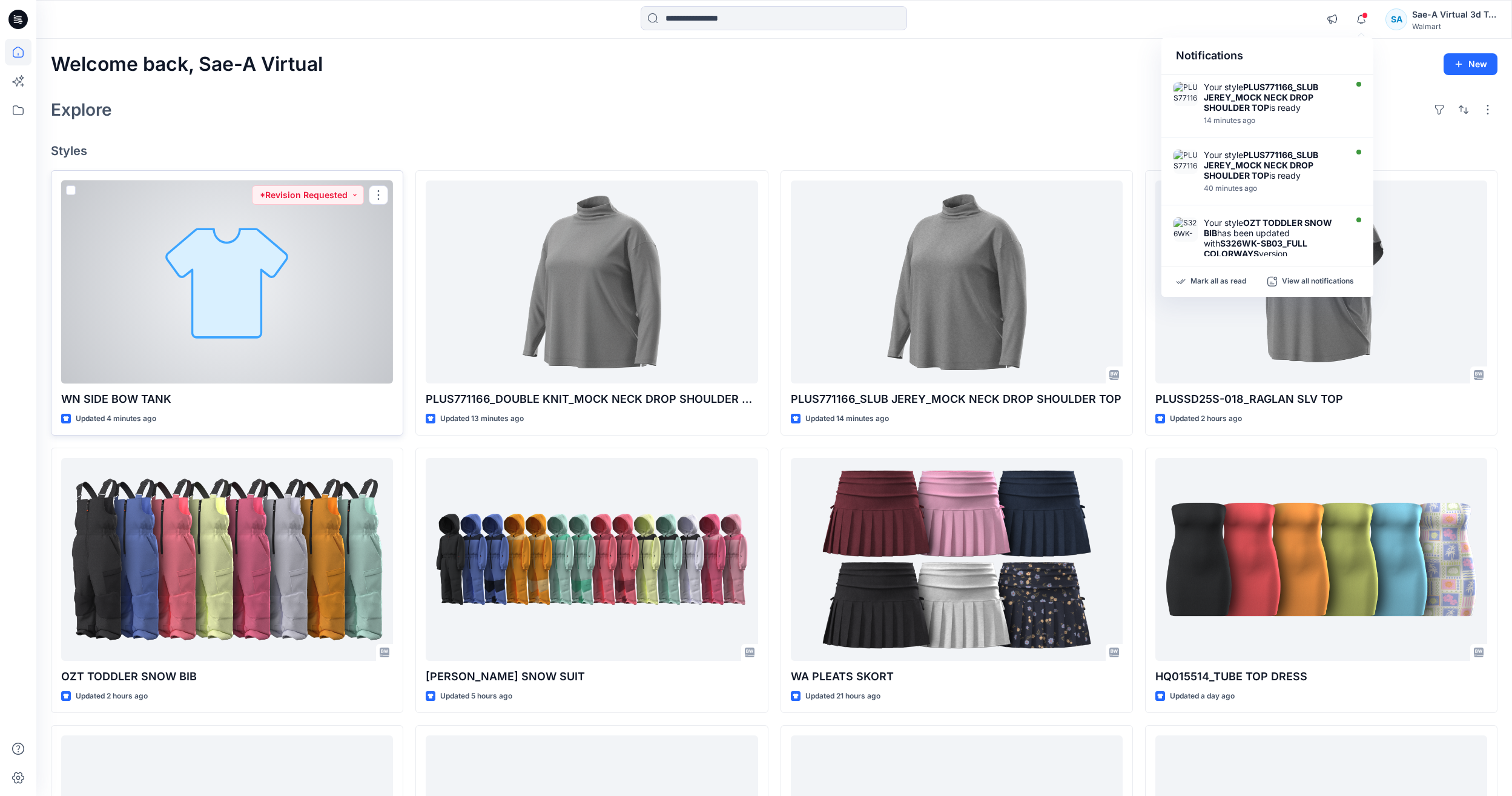
click at [216, 329] on div at bounding box center [226, 282] width 332 height 203
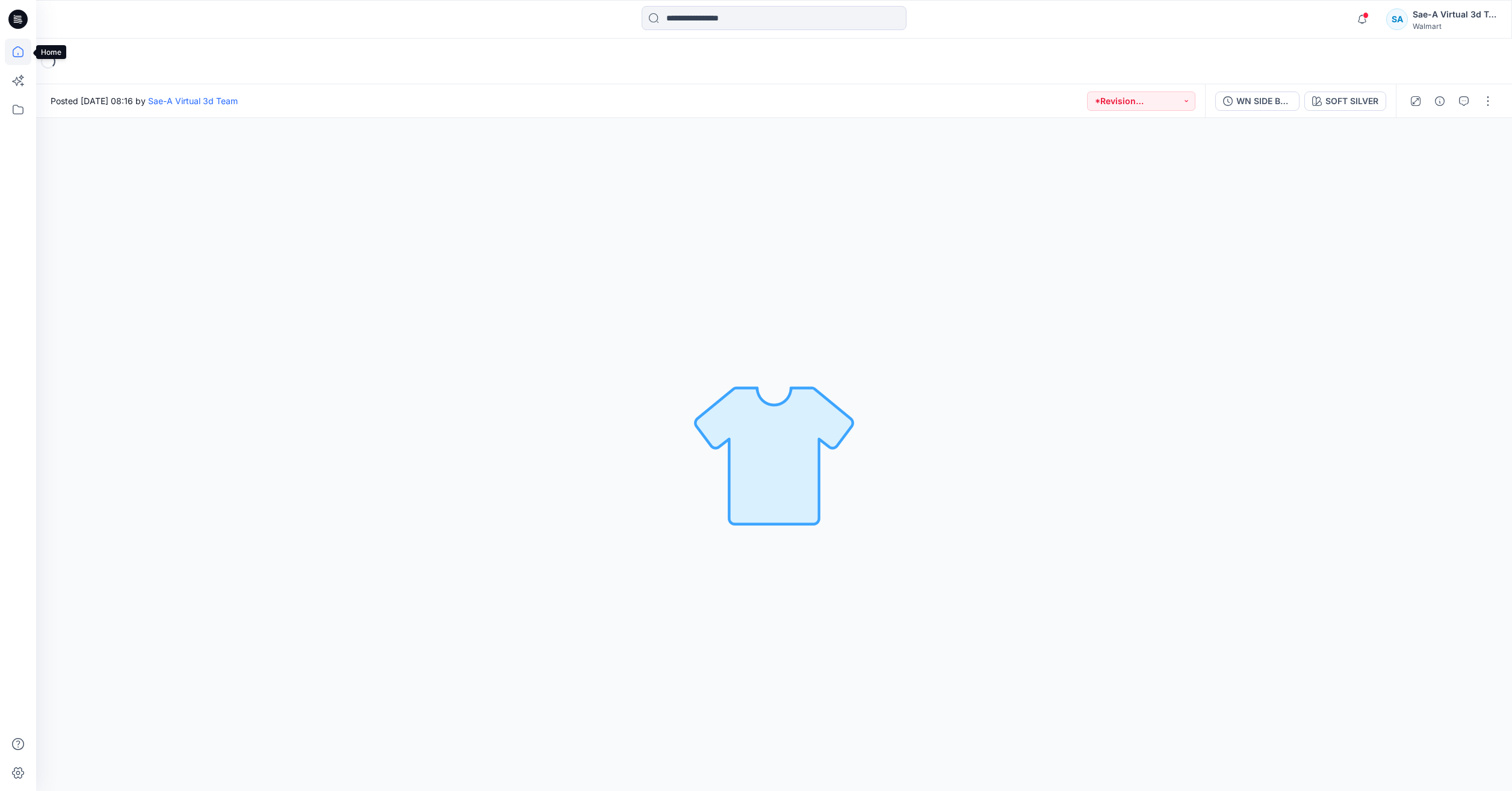
click at [28, 56] on icon at bounding box center [18, 52] width 27 height 27
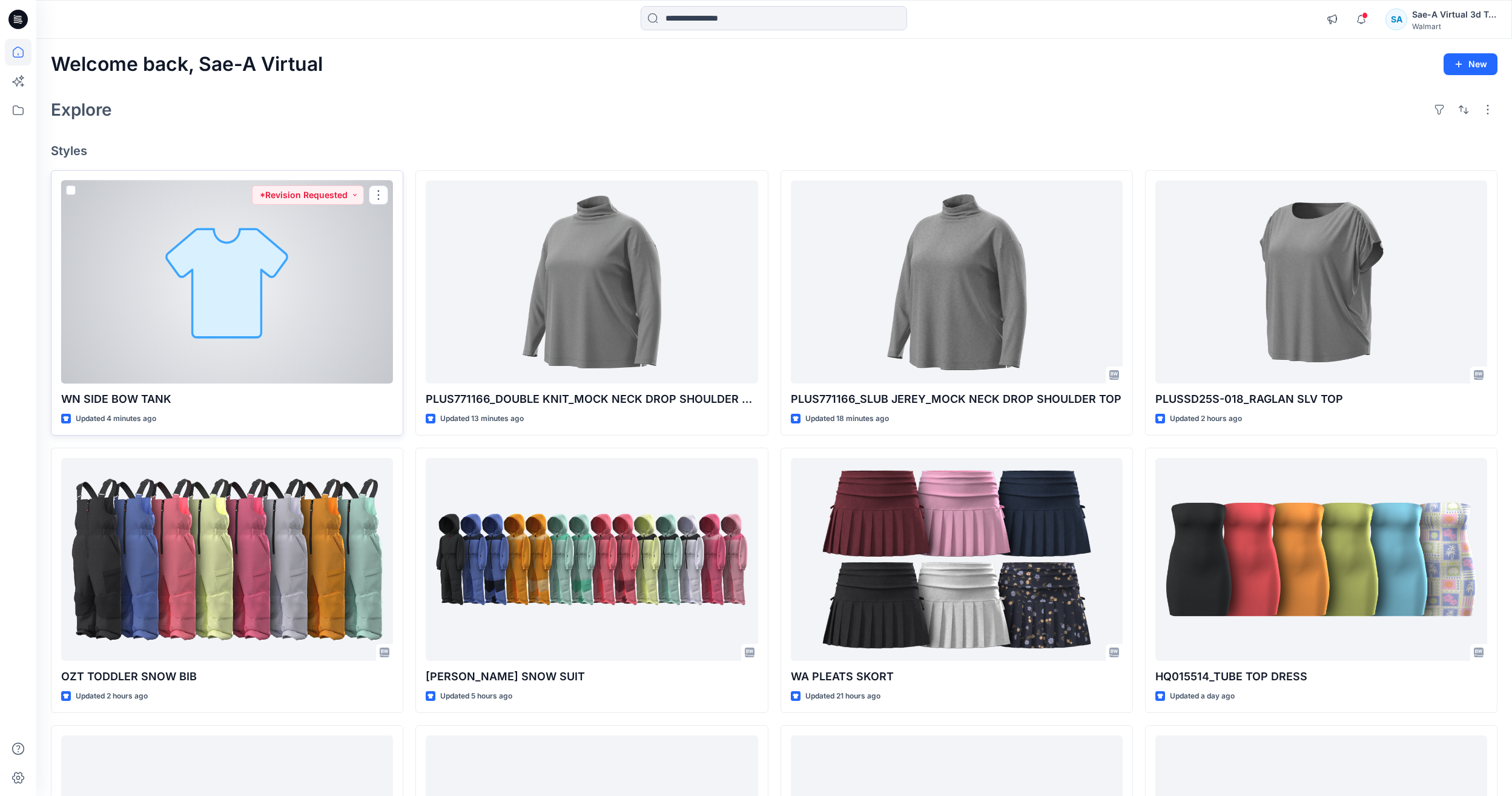
click at [265, 273] on div at bounding box center [226, 282] width 332 height 203
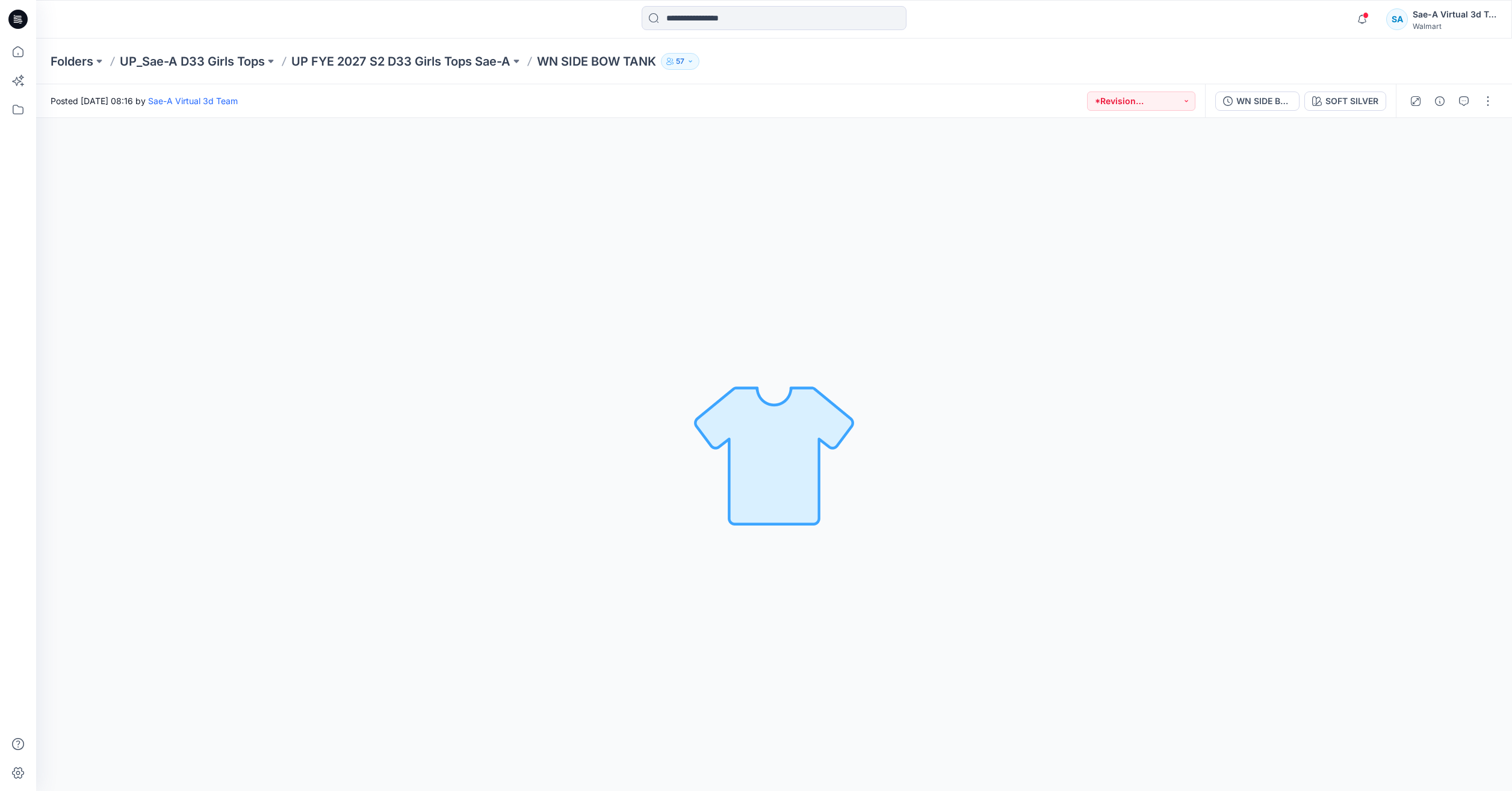
click at [1213, 103] on div "WN SIDE BOW TANK_FIT REVIEW SOFT SILVER" at bounding box center [1300, 101] width 191 height 34
click at [1227, 100] on icon "button" at bounding box center [1228, 101] width 10 height 10
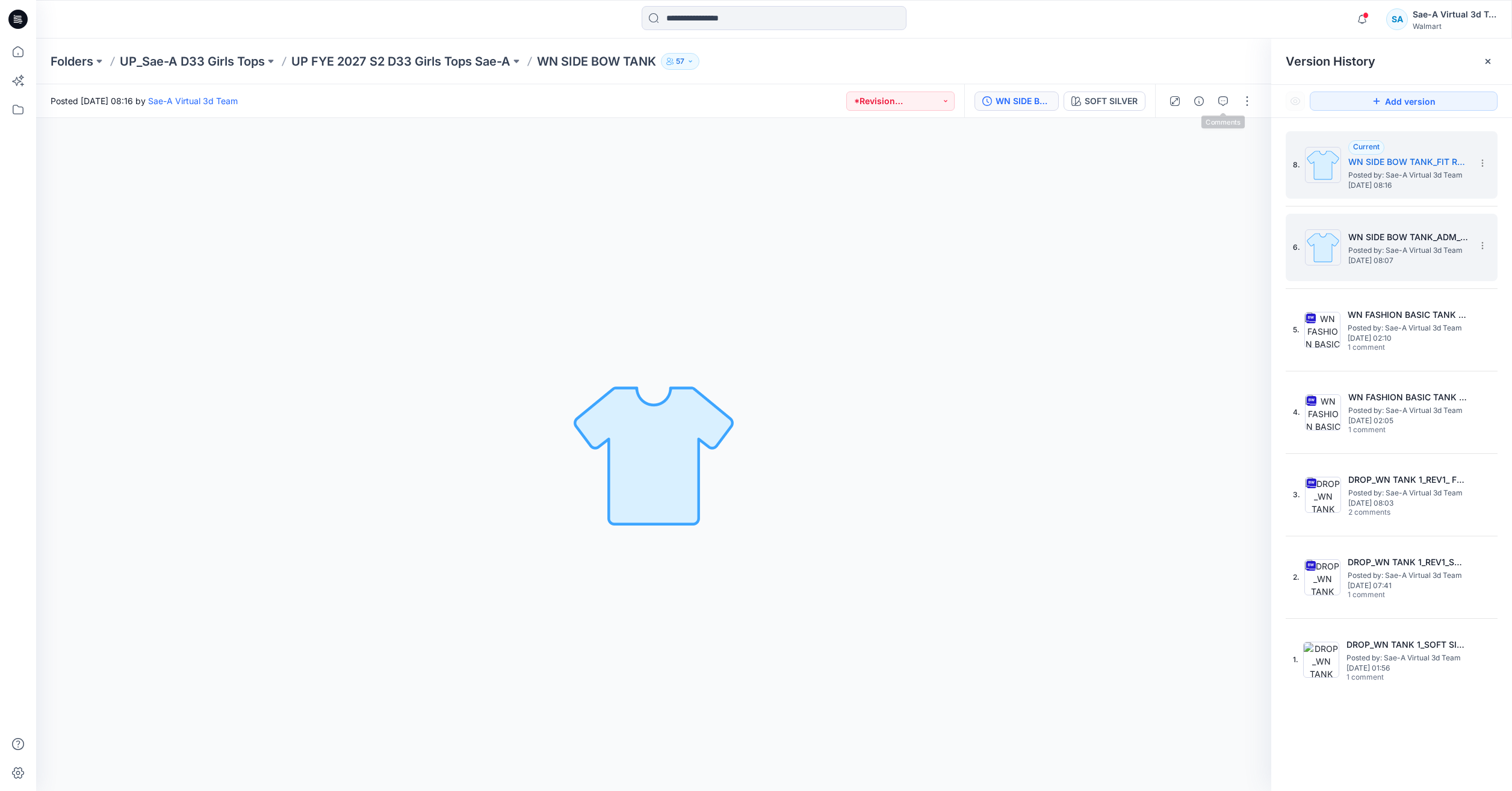
click at [1393, 228] on div "6. WN SIDE BOW TANK_ADM_SOFT SILVER Posted by: Sae-A Virtual 3d Team [DATE] 08:…" at bounding box center [1383, 247] width 181 height 58
click at [1392, 158] on h5 "WN SIDE BOW TANK_FIT REVIEW" at bounding box center [1408, 161] width 120 height 14
click at [1393, 233] on h5 "WN SIDE BOW TANK_ADM_SOFT SILVER" at bounding box center [1408, 237] width 120 height 14
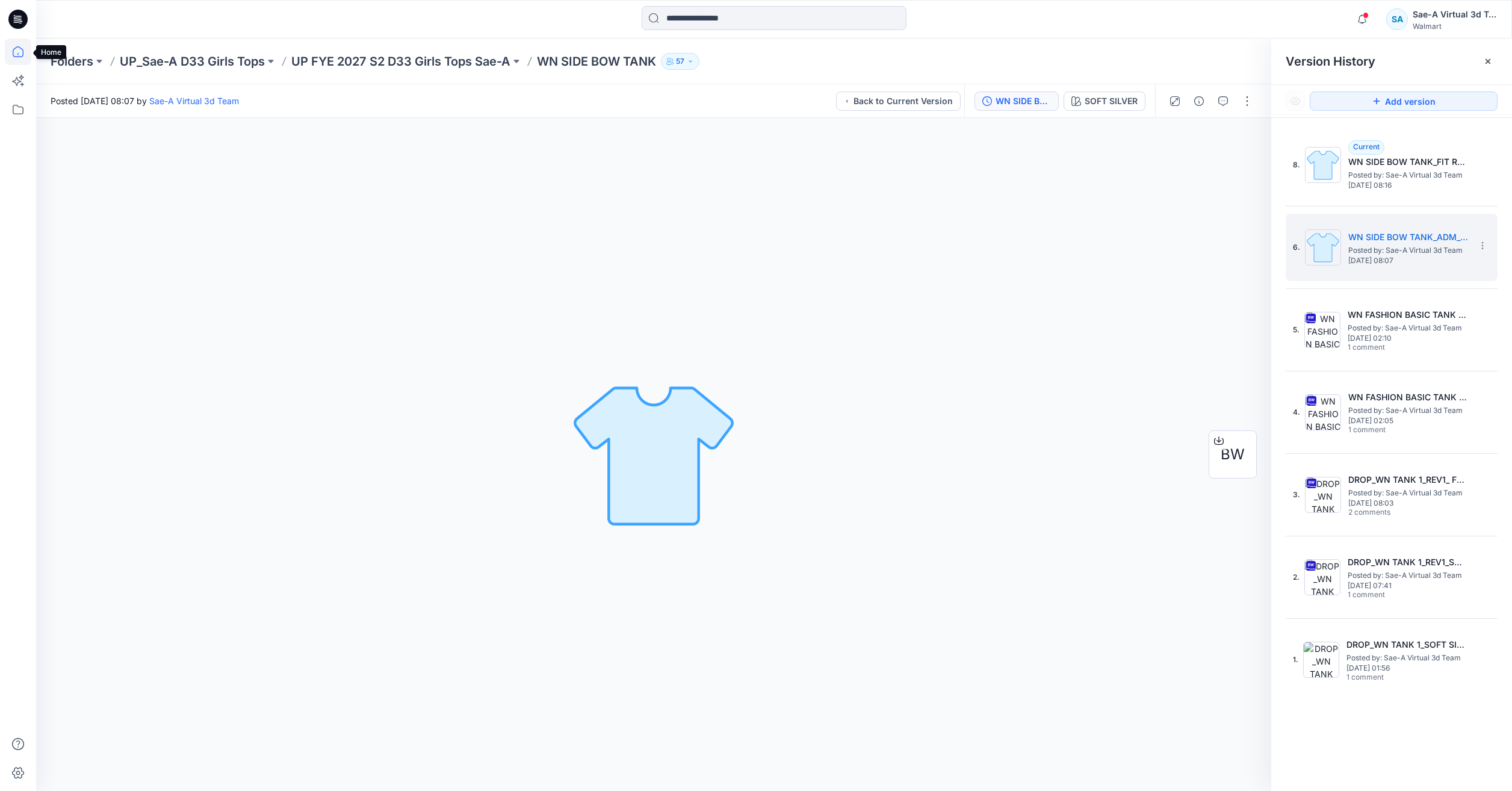
click at [21, 48] on icon at bounding box center [18, 52] width 27 height 27
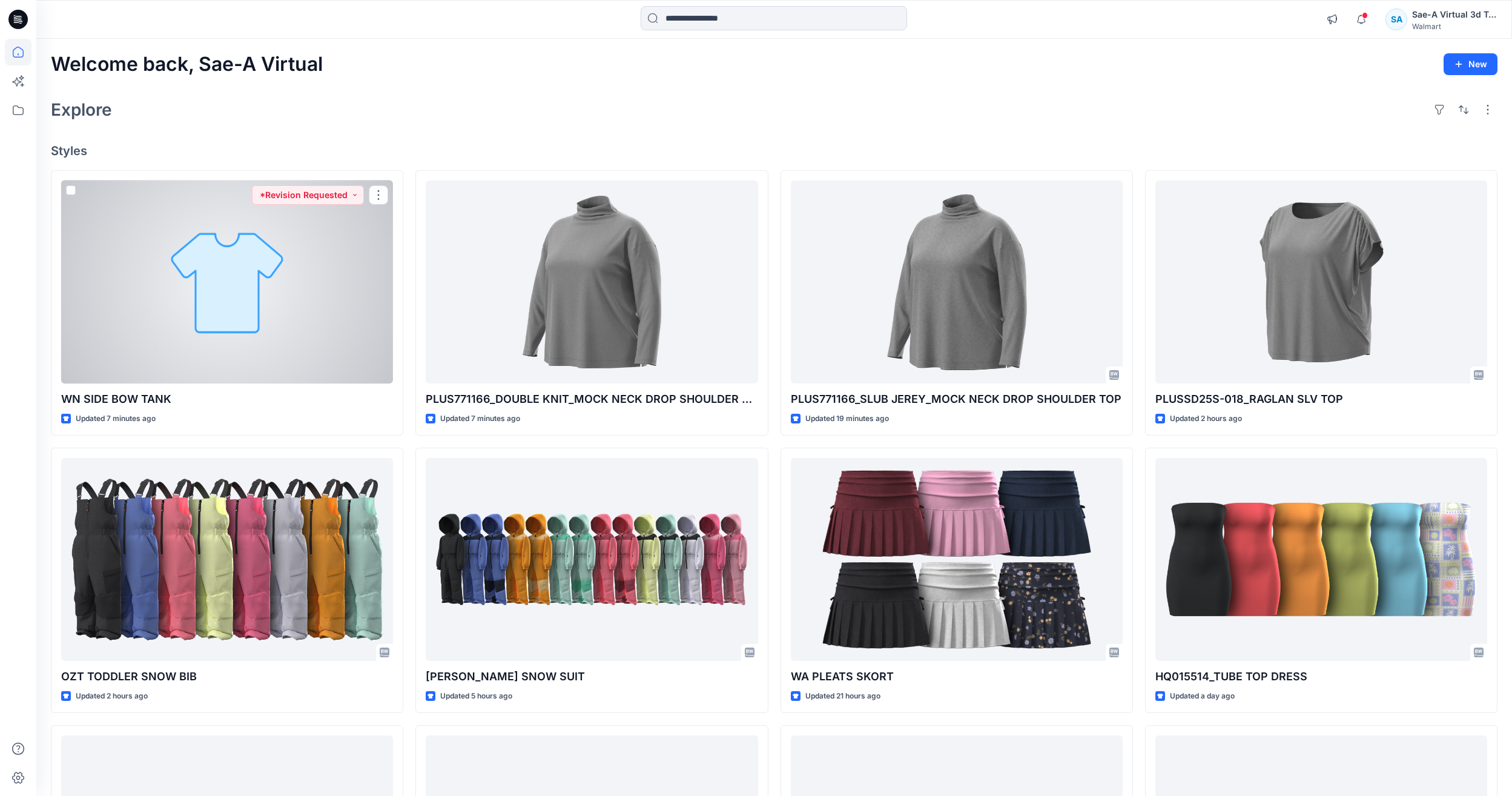
click at [292, 318] on div at bounding box center [226, 282] width 332 height 203
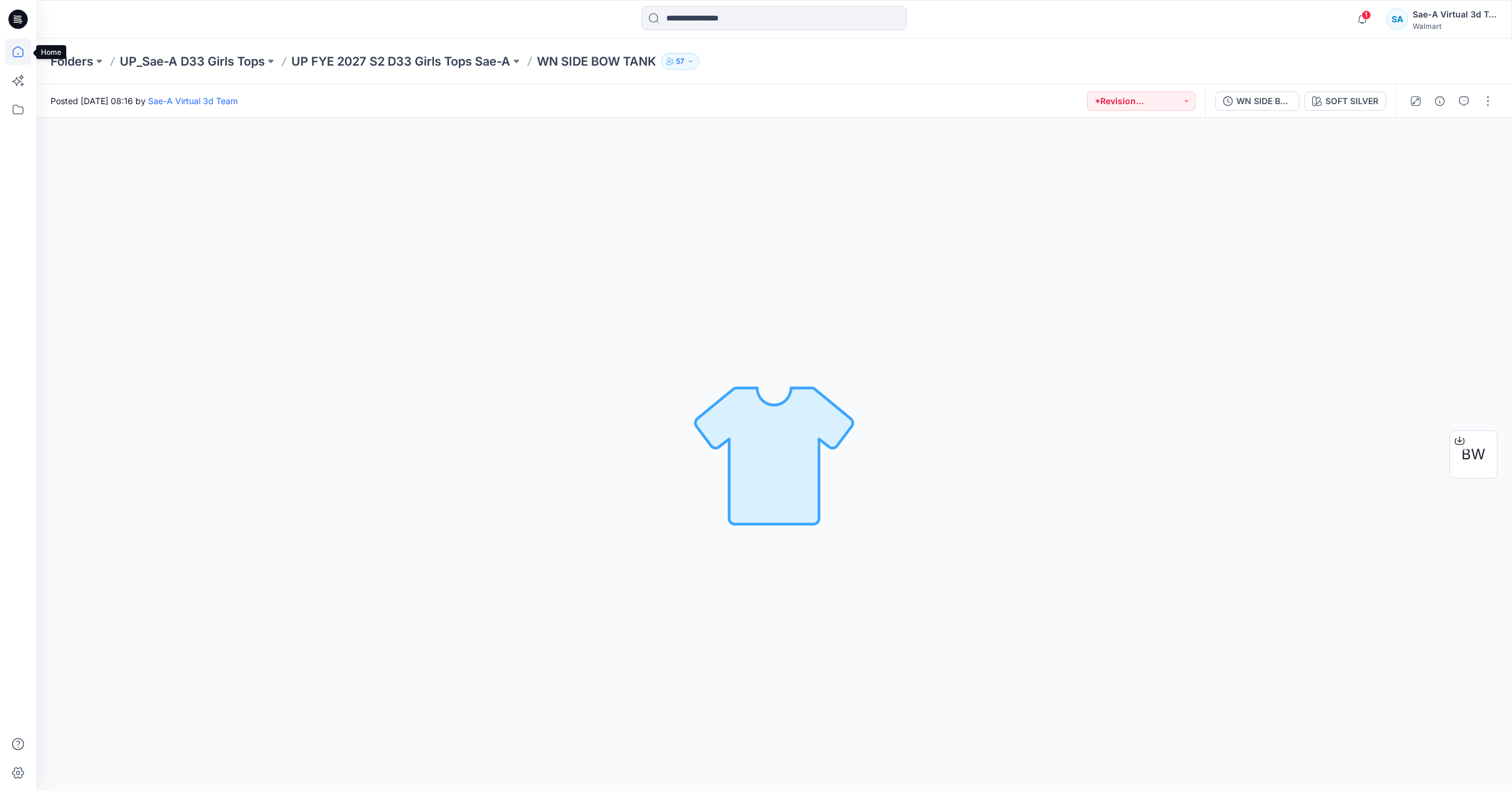
click at [18, 51] on icon at bounding box center [18, 52] width 27 height 27
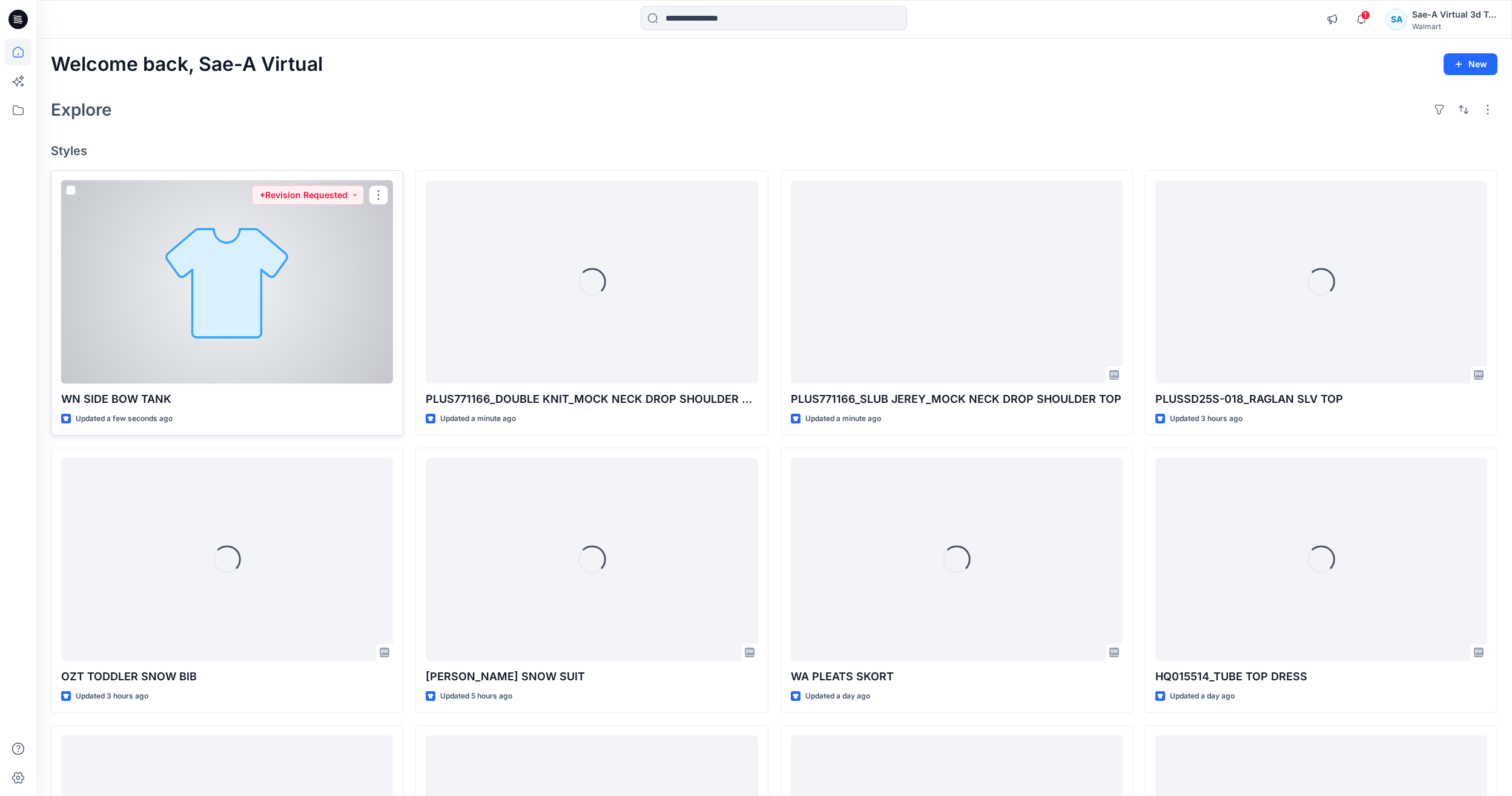
click at [313, 303] on div at bounding box center [226, 282] width 332 height 203
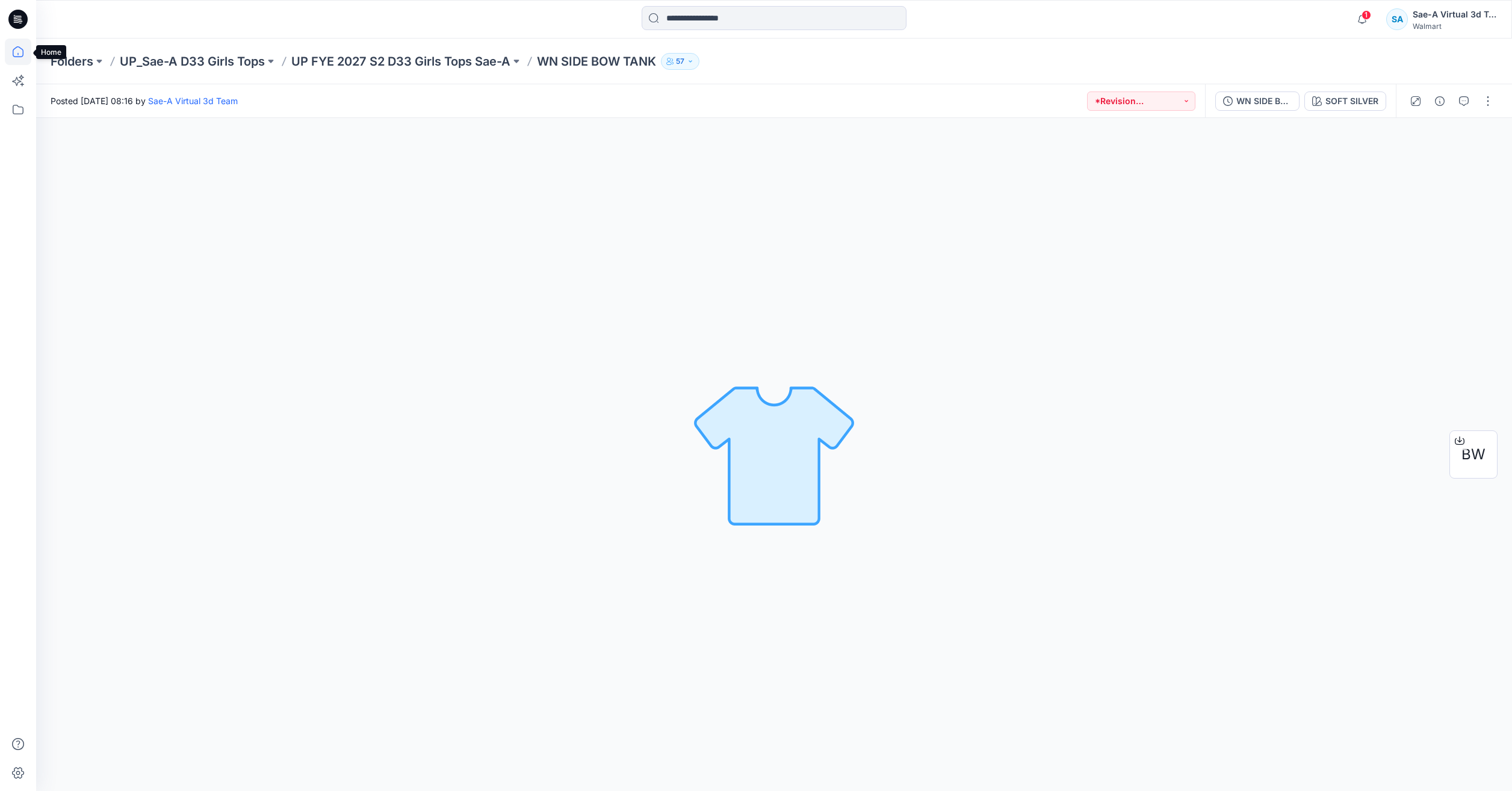
click at [10, 48] on icon at bounding box center [18, 52] width 27 height 27
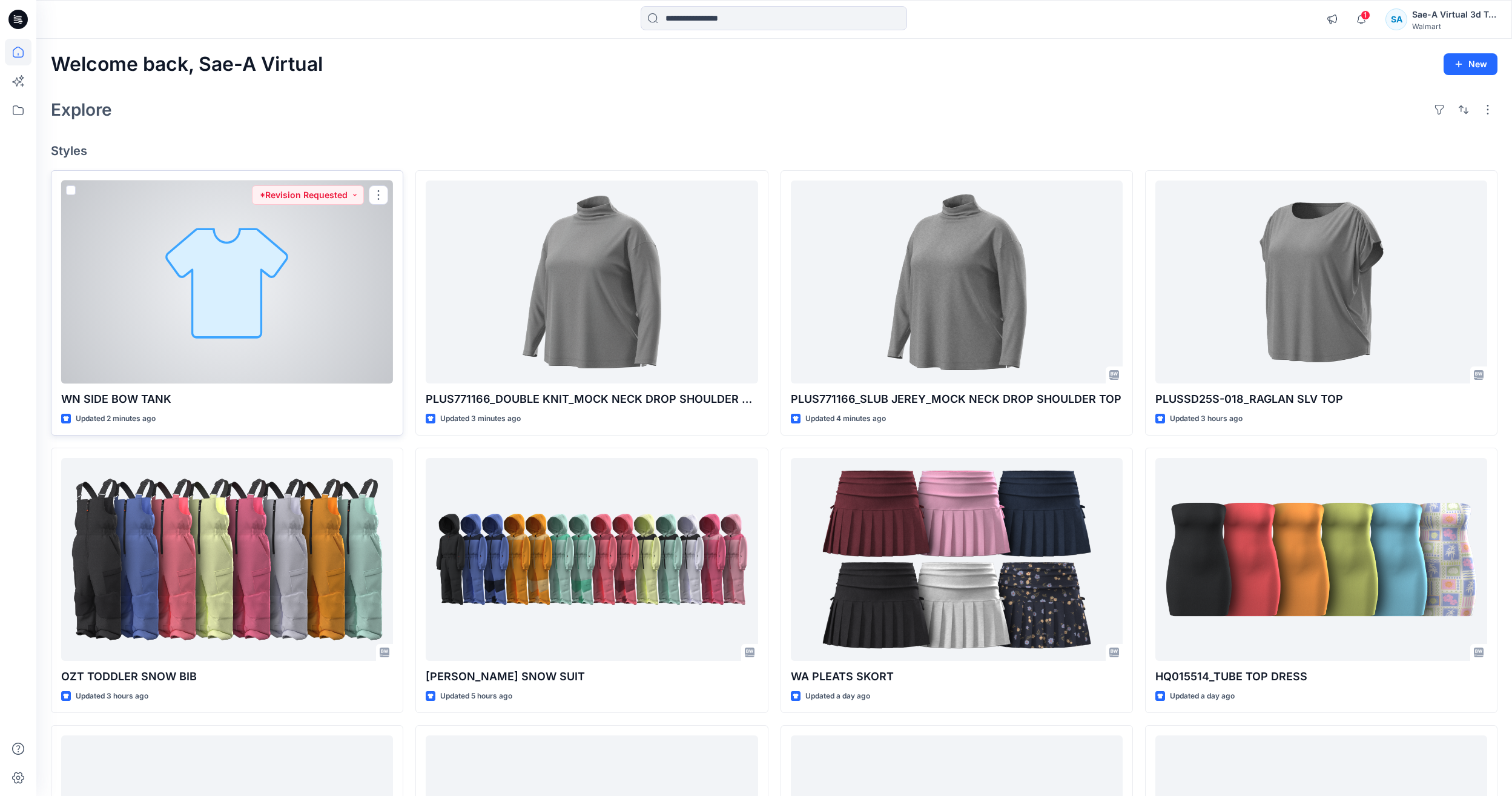
click at [187, 331] on div at bounding box center [226, 282] width 332 height 203
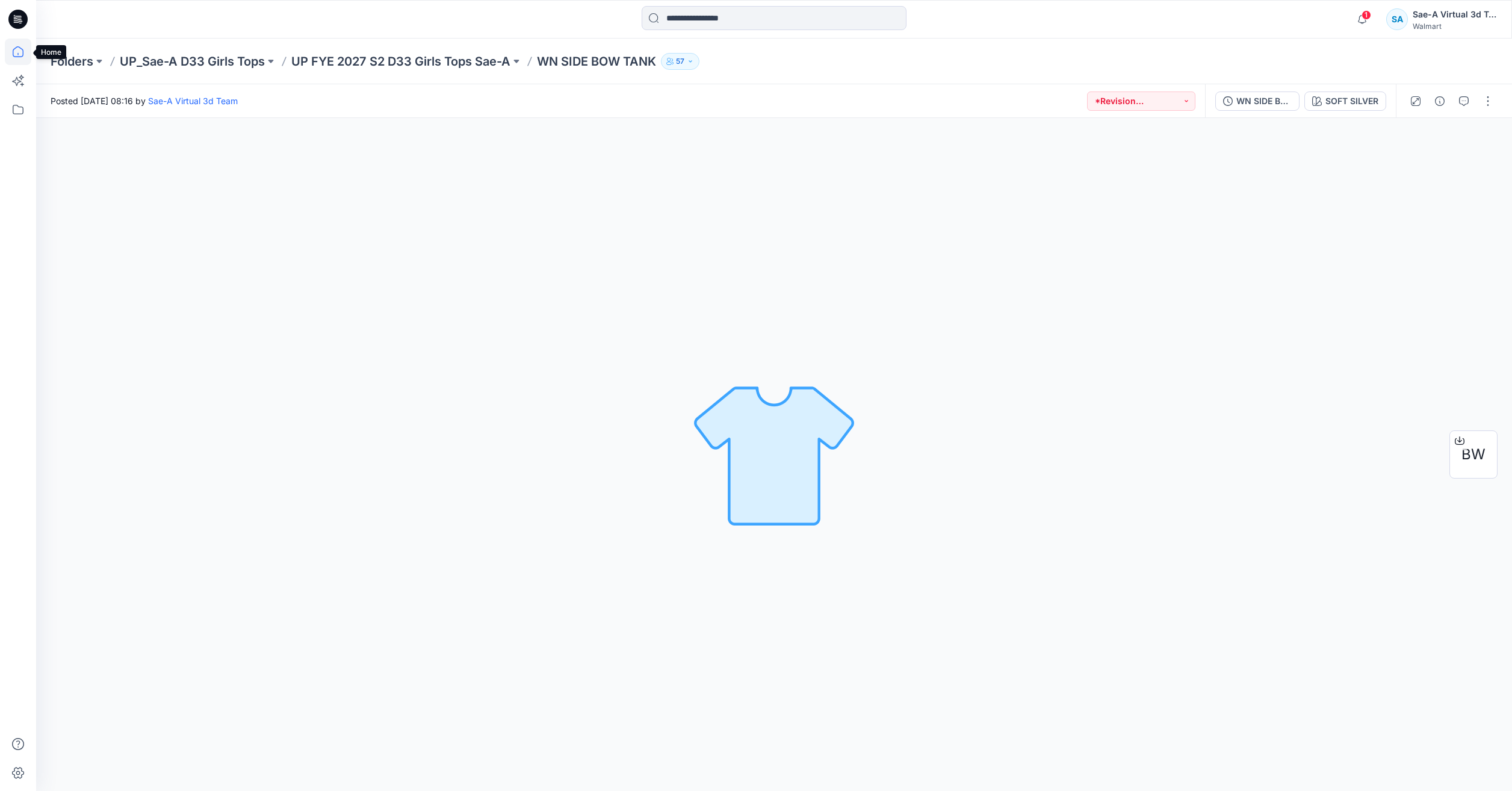
click at [27, 61] on icon at bounding box center [18, 52] width 27 height 27
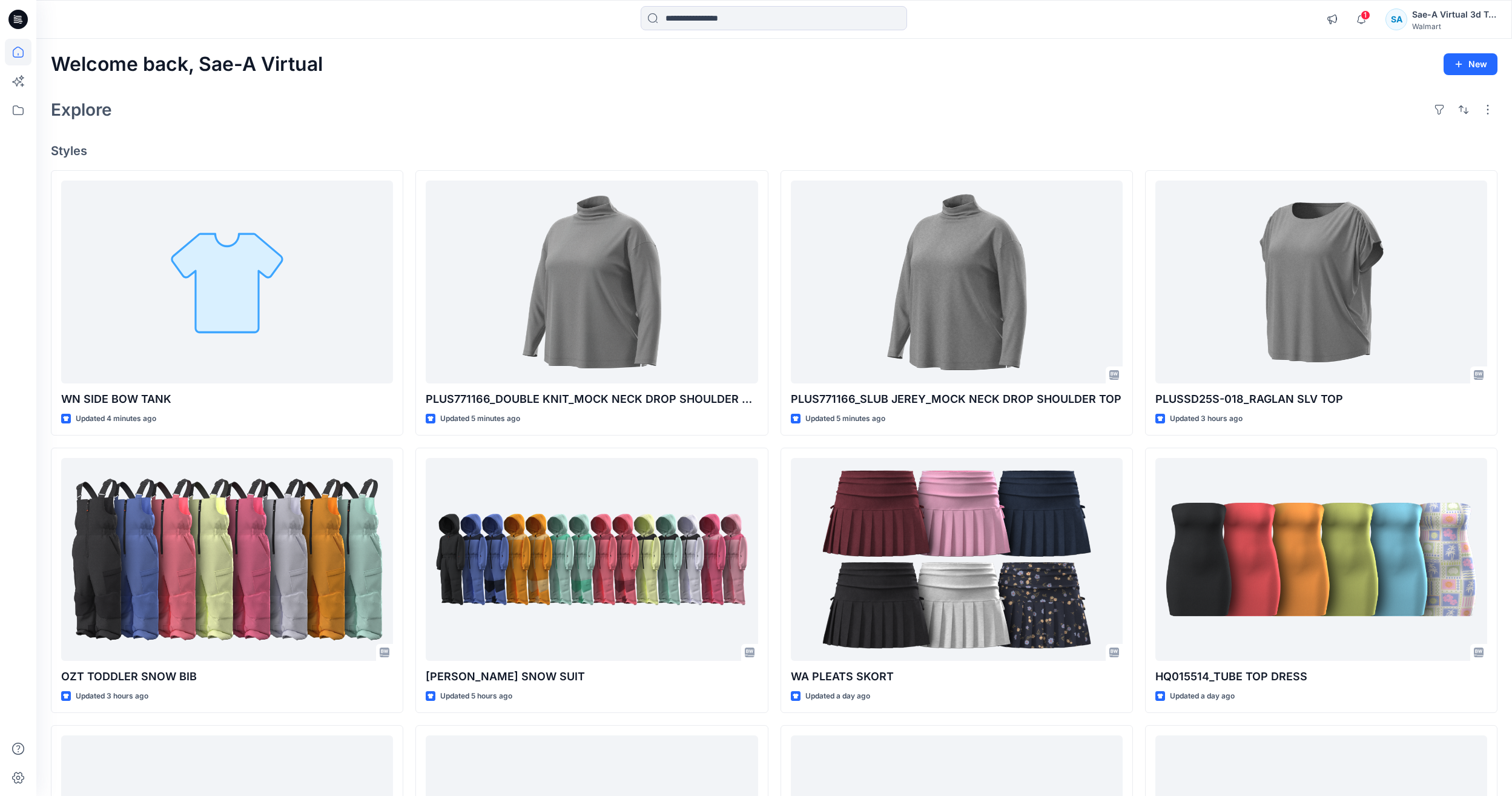
drag, startPoint x: 1508, startPoint y: 630, endPoint x: 1517, endPoint y: 626, distance: 9.8
click at [1508, 630] on div "Welcome back, Sae-A Virtual New Explore Styles WN SIDE BOW TANK Updated 4 minut…" at bounding box center [774, 543] width 1476 height 1010
click at [1357, 86] on div "Welcome back, Sae-A Virtual New Explore Styles WN SIDE BOW TANK Updated 8 minut…" at bounding box center [774, 543] width 1476 height 1010
